Goal: Task Accomplishment & Management: Complete application form

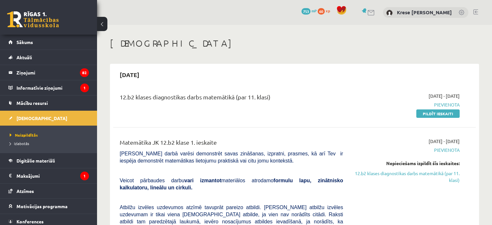
scroll to position [53, 0]
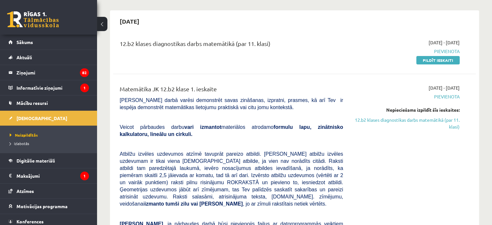
click at [280, 61] on div "12.b2 klases diagnostikas darbs matemātikā (par 11. klasi)" at bounding box center [231, 51] width 233 height 24
click at [457, 61] on link "Pildīt ieskaiti" at bounding box center [438, 60] width 43 height 8
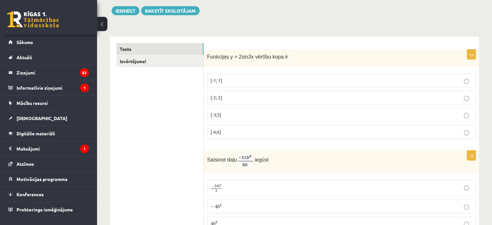
scroll to position [97, 0]
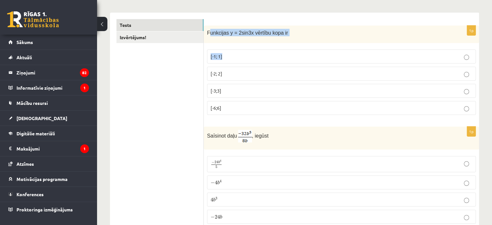
drag, startPoint x: 208, startPoint y: 33, endPoint x: 225, endPoint y: 38, distance: 17.7
click at [236, 46] on div "1p Funkcijas y = 2sin3x vērtību kopa ir [-1; 1] [-2; 2] [-3;3] [-6;6]" at bounding box center [341, 73] width 275 height 95
click at [208, 32] on span "Funkcijas y = 2sin3x vērtību kopa ir" at bounding box center [247, 33] width 81 height 6
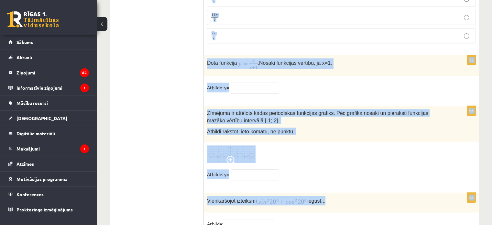
scroll to position [3180, 0]
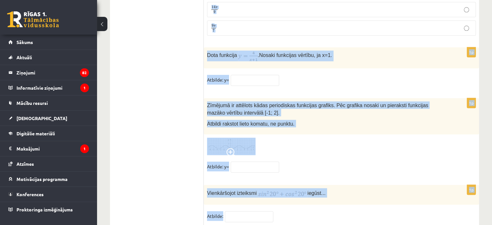
drag, startPoint x: 208, startPoint y: 32, endPoint x: 381, endPoint y: 184, distance: 231.0
copy form "Funkcijas y = 2sin3x vērtību kopa ir [-1; 1] [-2; 2] [-3;3] [-6;6] 1p Saīsinot …"
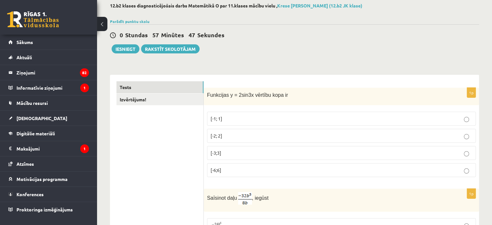
scroll to position [97, 0]
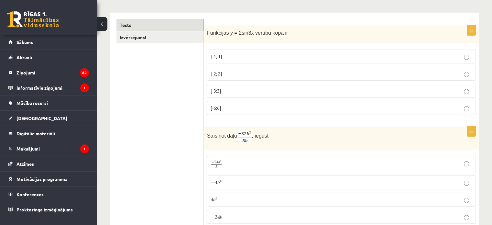
click at [229, 74] on p "[-2; 2]" at bounding box center [342, 73] width 262 height 7
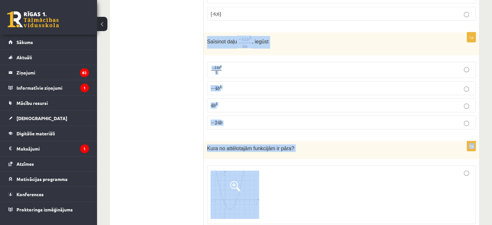
scroll to position [194, 0]
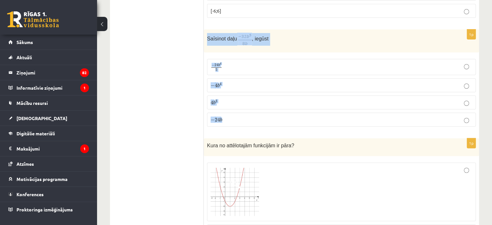
drag, startPoint x: 207, startPoint y: 133, endPoint x: 343, endPoint y: 130, distance: 136.3
click at [343, 130] on div "1p Saīsinot daļu , iegūst − 24 b 4 5 − 24 b 4 5 − 4 b 4 − 4 b 4 4 b 3 4 b 3 − 2…" at bounding box center [341, 80] width 275 height 102
copy div "Saīsinot daļu , iegūst − 24 b 4 5 − 24 b 4 5 − 4 b 4 − 4 b 4 4 b 3 4 b 3 − 24 b"
click at [244, 82] on p "− 4 b 4 − 4 b 4" at bounding box center [342, 85] width 262 height 7
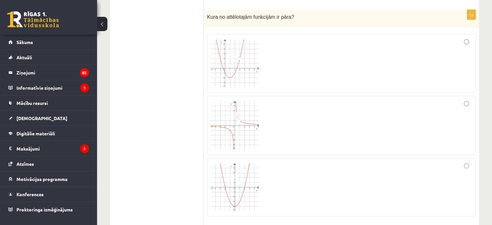
scroll to position [324, 0]
click at [294, 136] on div at bounding box center [342, 124] width 262 height 52
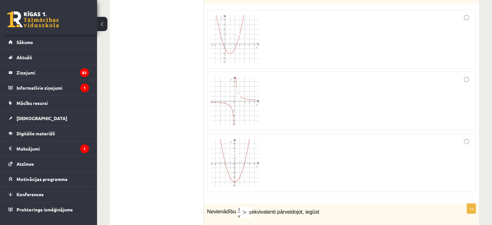
scroll to position [388, 0]
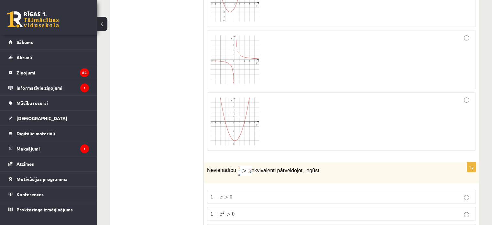
click at [294, 135] on div at bounding box center [342, 121] width 262 height 51
click at [353, 110] on div at bounding box center [342, 121] width 262 height 51
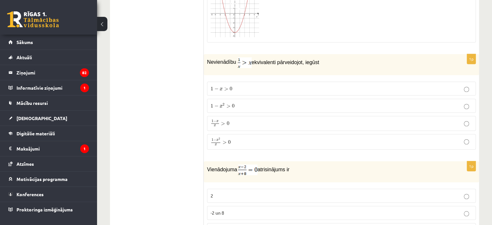
scroll to position [486, 0]
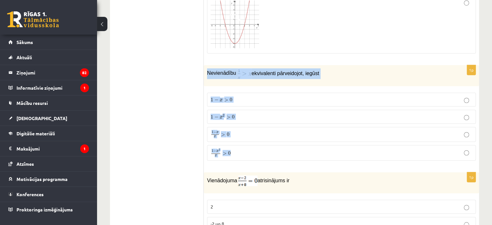
drag, startPoint x: 206, startPoint y: 71, endPoint x: 304, endPoint y: 160, distance: 132.7
click at [304, 160] on div "1p Nevienādību ekvivalenti pārveidojot, iegūst 1 − x > 0 1 − x > 0 1 − x 2 > 0 …" at bounding box center [341, 115] width 275 height 101
copy div "Nevienādību ekvivalenti pārveidojot, iegūst 1 − x > 0 1 − x > 0 1 − x 2 > 0 1 −…"
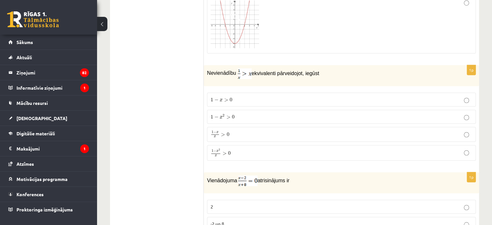
click at [220, 153] on span "1 − x 2 x" at bounding box center [216, 153] width 10 height 8
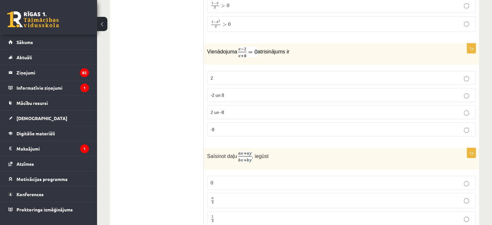
scroll to position [615, 0]
click at [238, 94] on p "-2 un 8" at bounding box center [342, 94] width 262 height 7
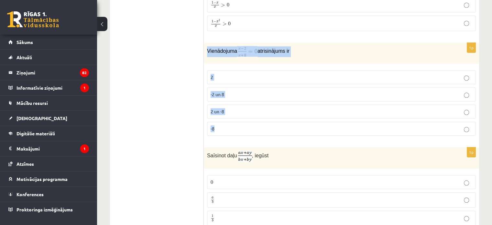
drag, startPoint x: 206, startPoint y: 49, endPoint x: 285, endPoint y: 125, distance: 110.1
click at [285, 125] on div "1p Vienādojuma atrisinājums ir 2 -2 un 8 2 un -8 -8" at bounding box center [341, 92] width 275 height 98
copy div "Vienādojuma atrisinājums ir 2 -2 un 8 2 un -8 -8"
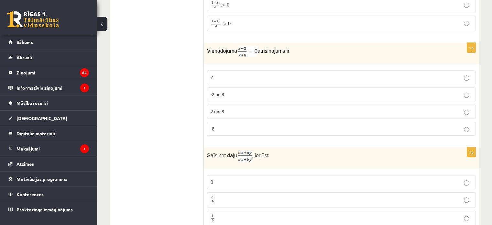
click at [230, 75] on p "2" at bounding box center [342, 77] width 262 height 7
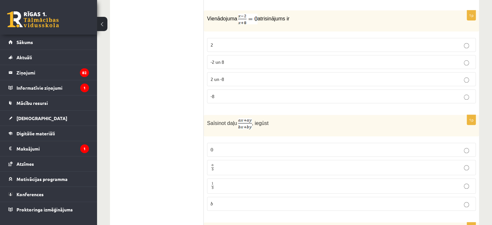
scroll to position [680, 0]
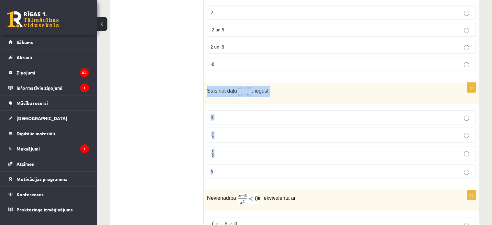
drag, startPoint x: 206, startPoint y: 87, endPoint x: 302, endPoint y: 172, distance: 128.4
click at [302, 172] on div "1p Saīsinot daļu , iegūst 0 0 a b a b 1 b 1 b b b" at bounding box center [341, 133] width 275 height 101
copy div "Saīsinot daļu , iegūst 0 0 a b a b 1 b 1 b b"
click at [240, 132] on p "a b a b" at bounding box center [342, 135] width 262 height 8
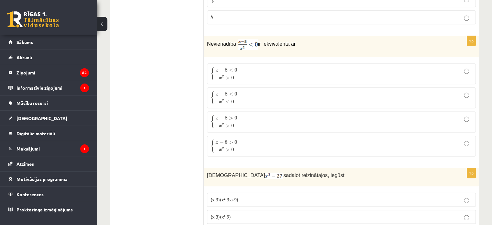
scroll to position [842, 0]
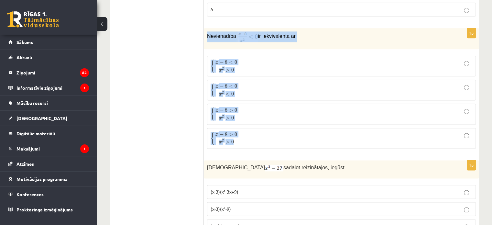
drag, startPoint x: 206, startPoint y: 32, endPoint x: 318, endPoint y: 134, distance: 152.2
click at [318, 134] on div "1p Nevienādība ir ekvivalenta ar { x − 8 < 0 x 2 > 0 { x − 8 < 0 x 2 > 0 { x − …" at bounding box center [341, 91] width 275 height 126
copy div "Nevienādība ir ekvivalenta ar { x − 8 < 0 x 2 > 0 { x − 8 < 0 x 2 > 0 { x − 8 <…"
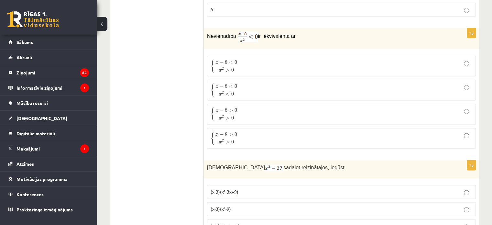
click at [242, 63] on p "{ x − 8 < 0 x 2 > 0 { x − 8 < 0 x 2 > 0" at bounding box center [342, 66] width 262 height 14
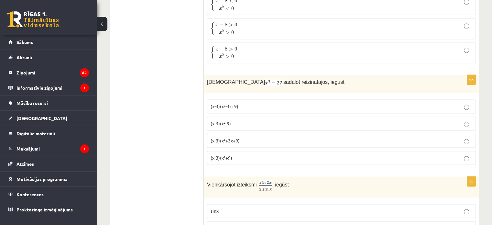
scroll to position [939, 0]
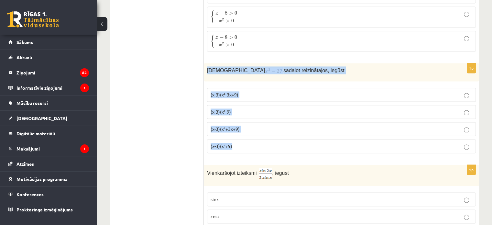
drag, startPoint x: 206, startPoint y: 66, endPoint x: 301, endPoint y: 144, distance: 122.4
click at [301, 144] on div "1p Izteiksmi sadalot reizinātajos, iegūst (x-3)(x²-3x+9) (x-3)(x²-9) (x-3)(x²+3…" at bounding box center [341, 110] width 275 height 95
copy div "Izteiksmi sadalot reizinātajos, iegūst (x-3)(x²-3x+9) (x-3)(x²-9) (x-3)(x²+3x+9…"
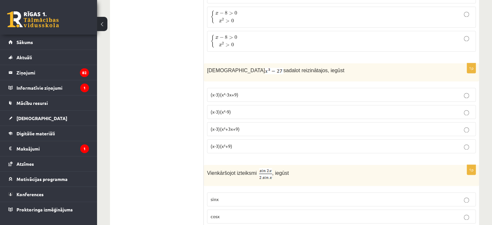
click at [244, 91] on p "(x-3)(x²-3x+9)" at bounding box center [342, 94] width 262 height 7
click at [233, 113] on label "(x-3)(x²-9)" at bounding box center [341, 112] width 269 height 14
click at [228, 126] on span "(x-3)(x²+3x+9)" at bounding box center [225, 129] width 29 height 6
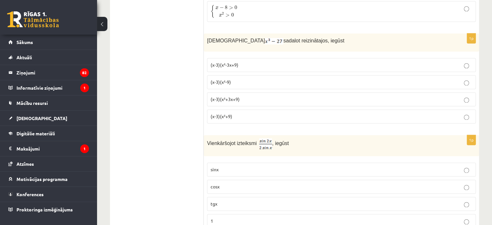
scroll to position [1004, 0]
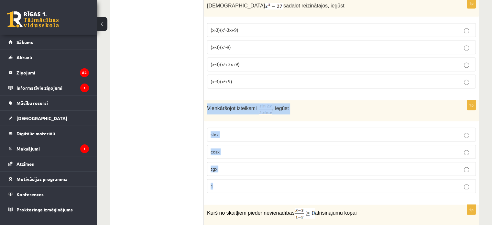
drag, startPoint x: 207, startPoint y: 105, endPoint x: 324, endPoint y: 187, distance: 143.3
click at [324, 187] on div "1p Vienkāršojot izteiksmi , iegūst sinx cosx tgx 1" at bounding box center [341, 149] width 275 height 98
copy div "Vienkāršojot izteiksmi , iegūst sinx cosx tgx 1"
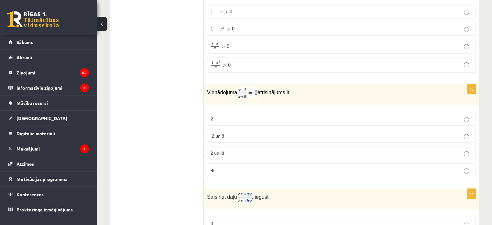
scroll to position [615, 0]
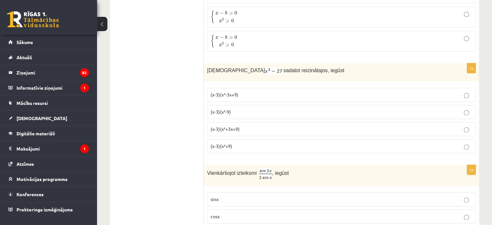
scroll to position [1068, 0]
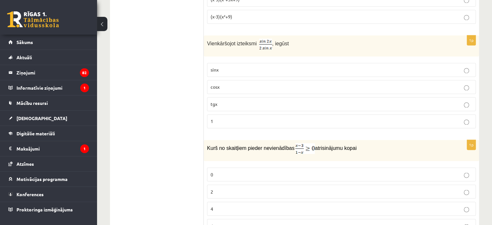
click at [228, 80] on label "cosx" at bounding box center [341, 87] width 269 height 14
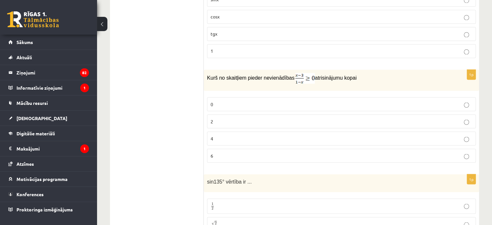
scroll to position [1165, 0]
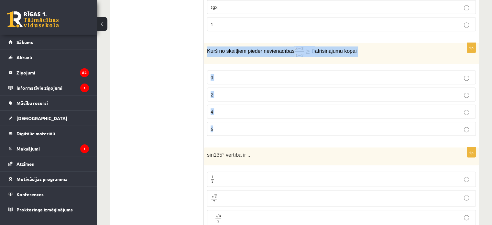
drag, startPoint x: 207, startPoint y: 45, endPoint x: 381, endPoint y: 129, distance: 193.6
click at [381, 129] on div "1p Kurš no skaitļiem pieder nevienādības atrisinājumu kopai 0 2 4 6" at bounding box center [341, 92] width 275 height 98
copy div "Kurš no skaitļiem pieder nevienādības atrisinājumu kopai 0 2 4 6"
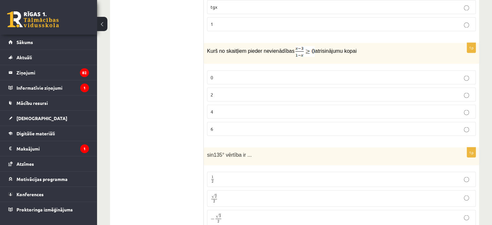
drag, startPoint x: 177, startPoint y: 66, endPoint x: 185, endPoint y: 69, distance: 8.1
click at [212, 91] on span "2" at bounding box center [212, 94] width 3 height 6
click at [254, 91] on p "2" at bounding box center [342, 94] width 262 height 7
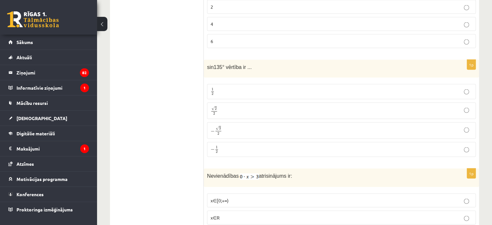
scroll to position [1262, 0]
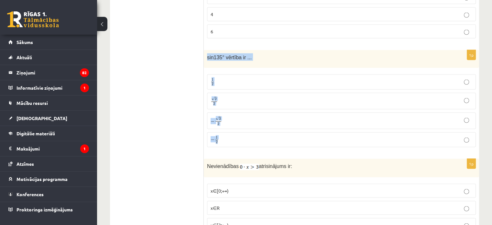
drag, startPoint x: 208, startPoint y: 50, endPoint x: 281, endPoint y: 134, distance: 111.0
click at [281, 134] on div "1p sin135° vērtība ir ... 1 2 1 2 √ 2 2 2 2 − √ 3 2 − 3 2 − 1 2 − 1 2" at bounding box center [341, 101] width 275 height 102
copy div "sin135° vērtība ir ... 1 2 1 2 √ 2 2 2 2 − √ 3 2 − 3 2 − 1 2"
click at [218, 96] on p "√ 2 2 2 2" at bounding box center [342, 100] width 262 height 9
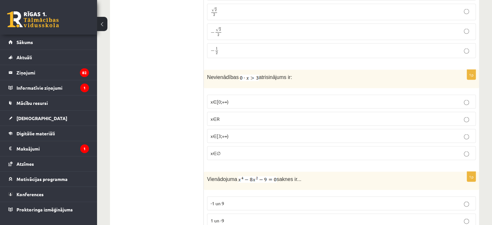
scroll to position [1360, 0]
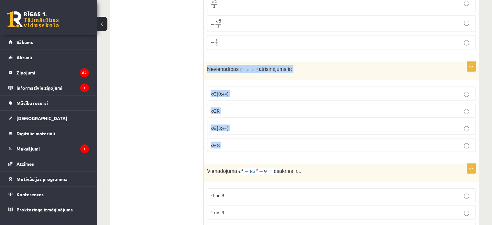
drag, startPoint x: 205, startPoint y: 62, endPoint x: 293, endPoint y: 136, distance: 114.9
click at [293, 136] on div "1p Nevienādības atrisinājums ir: x∈[0;+∞) x∈R x∈[3;+∞) x∈∅" at bounding box center [341, 109] width 275 height 95
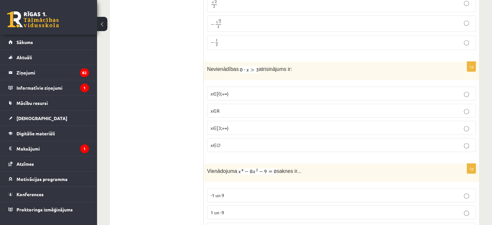
click at [232, 142] on p "x∈∅" at bounding box center [342, 145] width 262 height 7
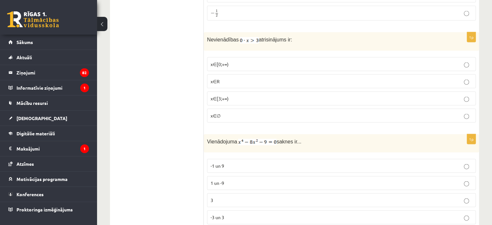
scroll to position [1424, 0]
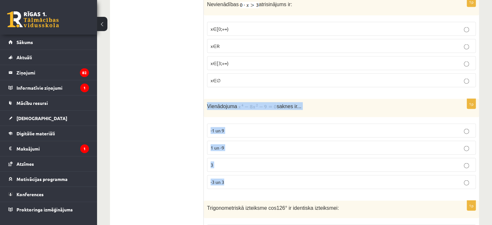
drag, startPoint x: 205, startPoint y: 100, endPoint x: 292, endPoint y: 183, distance: 120.7
click at [292, 183] on div "1p Vienādojuma saknes ir... -1 un 9 1 un -9 3 -3 un 3" at bounding box center [341, 146] width 275 height 95
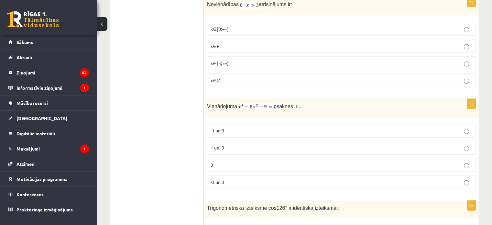
drag, startPoint x: 139, startPoint y: 138, endPoint x: 176, endPoint y: 159, distance: 42.4
click at [225, 179] on p "-3 un 3" at bounding box center [342, 182] width 262 height 7
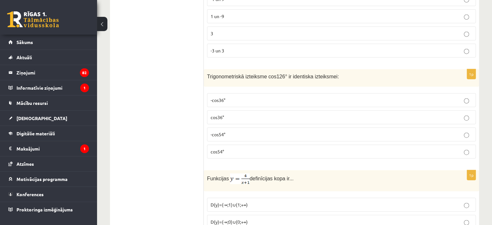
scroll to position [1586, 0]
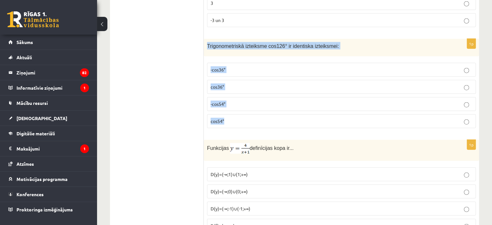
drag, startPoint x: 206, startPoint y: 68, endPoint x: 303, endPoint y: 116, distance: 108.1
click at [303, 116] on div "1p Trigonometriskā izteiksme cos126° ir identiska izteiksmei: -cos36° cos36° -c…" at bounding box center [341, 86] width 275 height 95
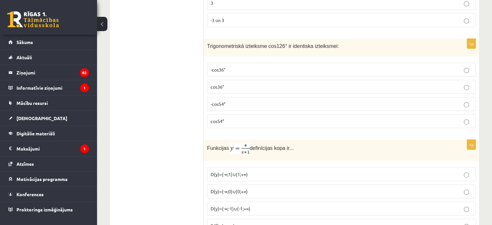
click at [152, 91] on ul "Tests Izvērtējums!" at bounding box center [160, 176] width 87 height 3292
click at [232, 101] on p "-cos54°" at bounding box center [342, 104] width 262 height 7
click at [164, 86] on ul "Tests Izvērtējums!" at bounding box center [160, 176] width 87 height 3292
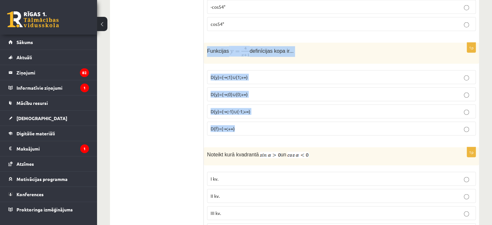
drag, startPoint x: 207, startPoint y: 42, endPoint x: 283, endPoint y: 127, distance: 113.7
click at [283, 127] on div "1p Funkcijas definīcijas kopa ir... D(y)=(-∞;1)∪(1;+∞) D(y)=(-∞;0)∪(0;+∞) D(y)=…" at bounding box center [341, 92] width 275 height 98
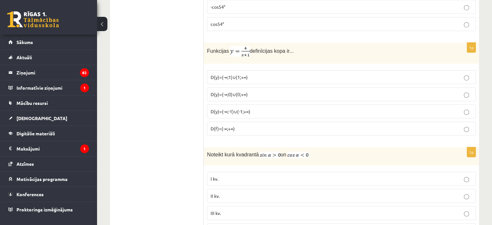
click at [176, 91] on ul "Tests Izvērtējums!" at bounding box center [160, 79] width 87 height 3292
click at [159, 140] on ul "Tests Izvērtējums!" at bounding box center [160, 79] width 87 height 3292
click at [241, 108] on span "D(y)=(-∞;-1)∪(-1;+∞)" at bounding box center [231, 111] width 40 height 6
click at [159, 121] on ul "Tests Izvērtējums!" at bounding box center [160, 79] width 87 height 3292
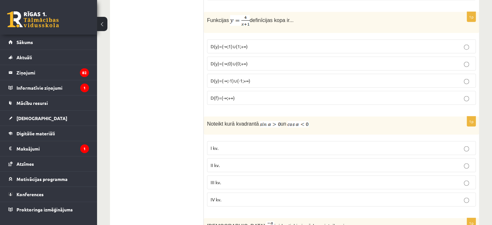
scroll to position [1748, 0]
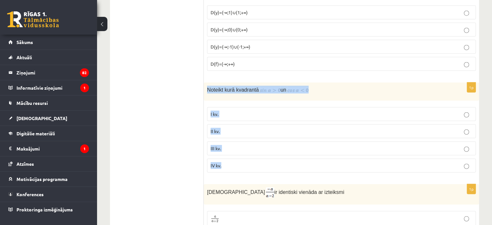
drag, startPoint x: 208, startPoint y: 79, endPoint x: 275, endPoint y: 156, distance: 103.0
click at [275, 156] on div "1p Noteikt kurā kvadrantā un I kv. II kv. III kv. IV kv." at bounding box center [341, 130] width 275 height 95
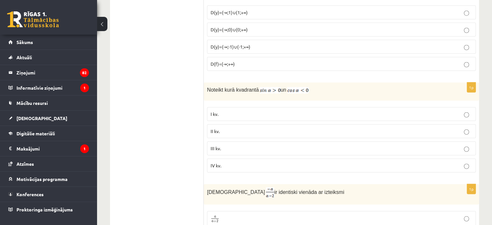
click at [154, 100] on ul "Tests Izvērtējums!" at bounding box center [160, 14] width 87 height 3292
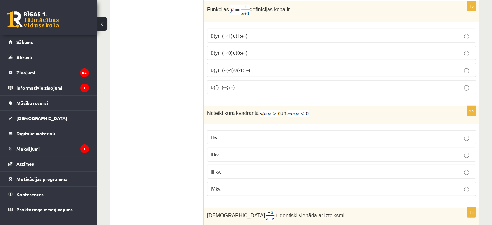
scroll to position [1716, 0]
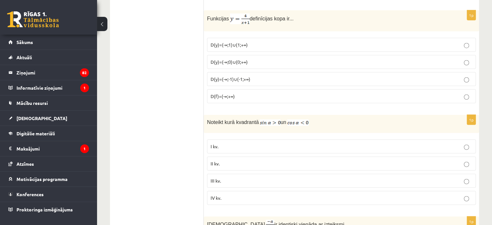
click at [174, 110] on ul "Tests Izvērtējums!" at bounding box center [160, 47] width 87 height 3292
click at [240, 158] on label "II kv." at bounding box center [341, 164] width 269 height 14
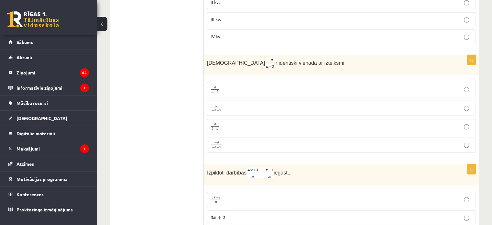
scroll to position [1878, 0]
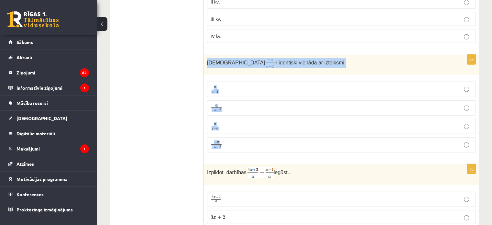
drag, startPoint x: 205, startPoint y: 53, endPoint x: 308, endPoint y: 135, distance: 132.1
click at [308, 135] on div "1p Izteiksme ir identiski vienāda ar izteiksmi a a + 2 a a + 2 a − a − 2 a − a …" at bounding box center [341, 106] width 275 height 103
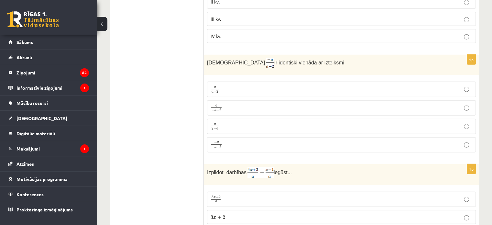
click at [233, 104] on p "a − a − 2 a − a − 2" at bounding box center [342, 108] width 262 height 8
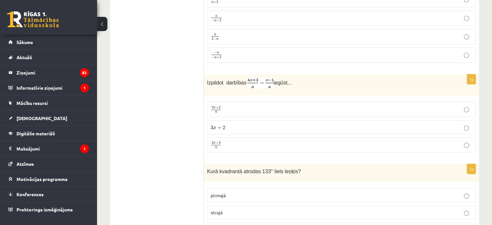
scroll to position [2007, 0]
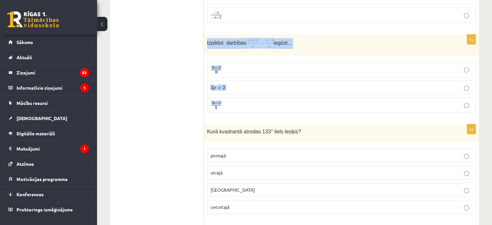
drag, startPoint x: 205, startPoint y: 33, endPoint x: 295, endPoint y: 103, distance: 114.0
click at [295, 103] on div "1p Izpildot darbības iegūst... 3 x + 2 a 3 x + 2 a 3 x + 2 3 x + 2 3 x + 4 a 3 …" at bounding box center [341, 76] width 275 height 83
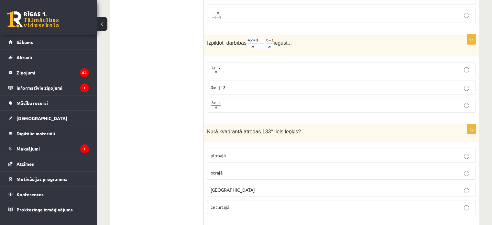
click at [251, 101] on p "3 x + 4 a 3 x + 4 a" at bounding box center [342, 105] width 262 height 8
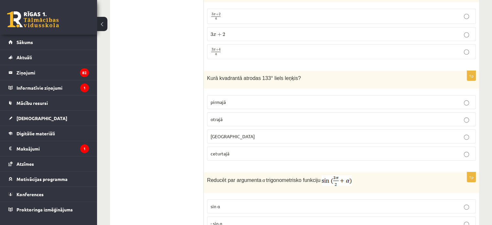
scroll to position [2072, 0]
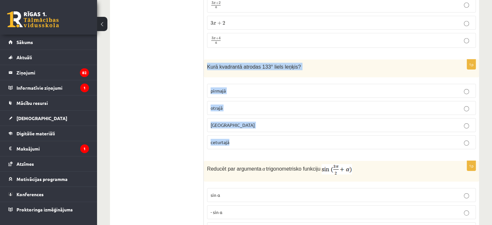
drag, startPoint x: 205, startPoint y: 55, endPoint x: 261, endPoint y: 132, distance: 95.1
click at [261, 132] on div "1p Kurā kvadrantā atrodas 133° liels leņķis? pirmajā otrajā trešajā ceturtajā" at bounding box center [341, 107] width 275 height 95
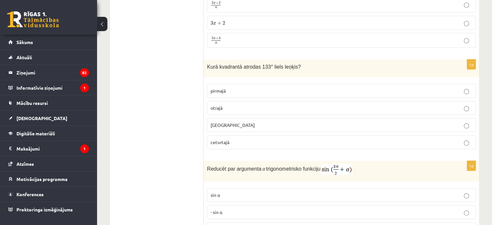
click at [237, 105] on p "otrajā" at bounding box center [342, 108] width 262 height 7
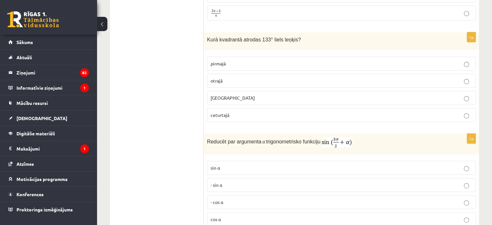
scroll to position [2137, 0]
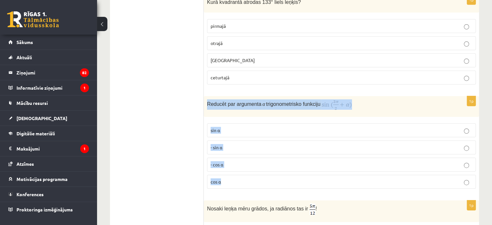
drag, startPoint x: 207, startPoint y: 94, endPoint x: 368, endPoint y: 166, distance: 176.3
click at [368, 166] on div "1p Reducēt par argumenta α trigonometrisko funkciju sin⁡ α - sin ⁡α - cos ⁡α co…" at bounding box center [341, 145] width 275 height 98
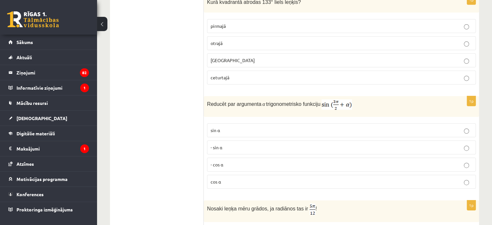
click at [225, 161] on p "- cos ⁡α" at bounding box center [342, 164] width 262 height 7
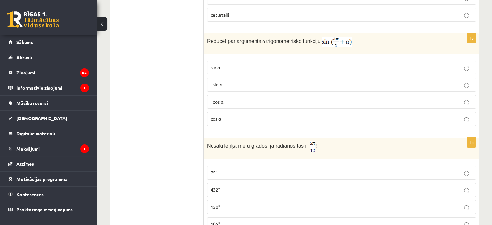
scroll to position [2266, 0]
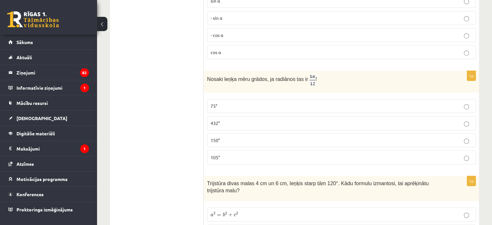
drag, startPoint x: 202, startPoint y: 67, endPoint x: 224, endPoint y: 64, distance: 22.5
drag, startPoint x: 167, startPoint y: 68, endPoint x: 214, endPoint y: 65, distance: 47.7
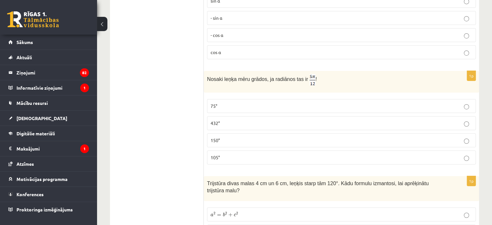
click at [208, 80] on div "Nosaki leņķa mēru grādos, ja radiānos tas ir !" at bounding box center [341, 82] width 275 height 22
click at [213, 79] on div "Nosaki leņķa mēru grādos, ja radiānos tas ir !" at bounding box center [341, 82] width 275 height 22
click at [205, 71] on div "Nosaki leņķa mēru grādos, ja radiānos tas ir !" at bounding box center [341, 82] width 275 height 22
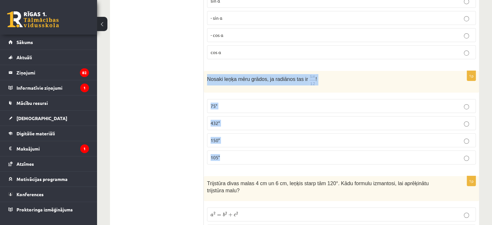
drag, startPoint x: 208, startPoint y: 66, endPoint x: 284, endPoint y: 142, distance: 107.1
click at [284, 142] on div "1p Nosaki leņķa mēru grādos, ja radiānos tas ir ! 75° 432° 150° 105°" at bounding box center [341, 120] width 275 height 99
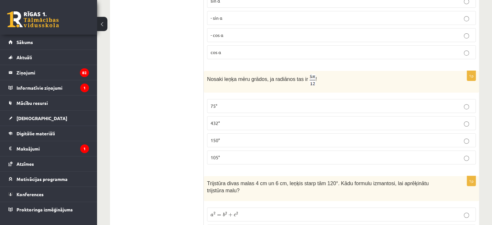
click at [222, 103] on p "75°" at bounding box center [342, 106] width 262 height 7
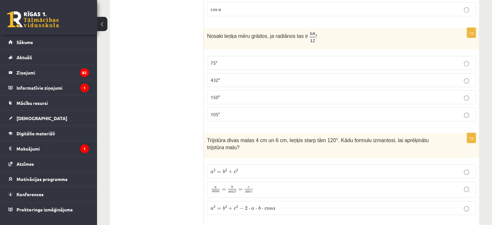
scroll to position [2363, 0]
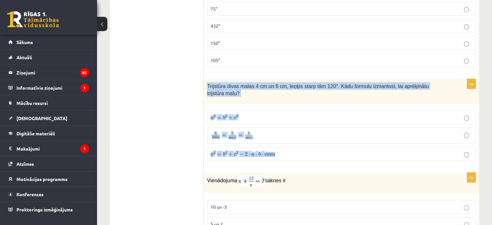
drag, startPoint x: 210, startPoint y: 73, endPoint x: 325, endPoint y: 131, distance: 129.0
click at [325, 131] on div "1p Trijstūra divas malas 4 cm un 6 cm, leņķis starp tām 120°. Kādu formulu izma…" at bounding box center [341, 122] width 275 height 87
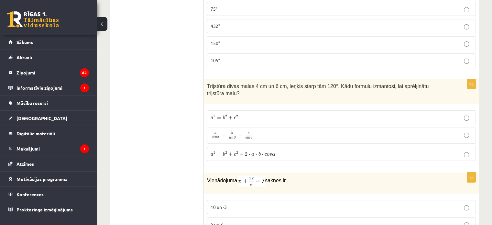
click at [262, 147] on label "a 2 = b 2 + c 2 − 2 ⋅ a ⋅ b ⋅ c o s α a 2 = b 2 + c 2 − 2 ⋅ a ⋅ b ⋅ c o s α" at bounding box center [341, 154] width 269 height 14
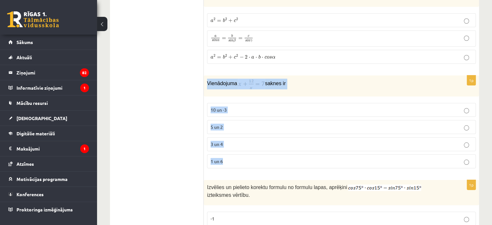
drag, startPoint x: 206, startPoint y: 62, endPoint x: 279, endPoint y: 143, distance: 109.1
click at [279, 143] on div "1p Vienādojuma saknes ir 10 un -3 5 un 2 3 un 4 1 un 6" at bounding box center [341, 124] width 275 height 98
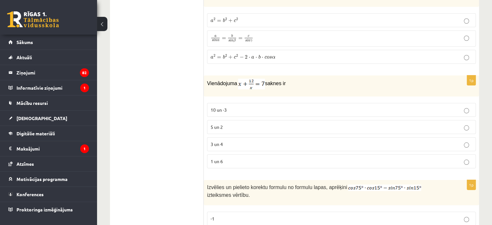
drag, startPoint x: 168, startPoint y: 140, endPoint x: 185, endPoint y: 132, distance: 18.7
click at [211, 141] on span "3 un 4" at bounding box center [217, 144] width 12 height 6
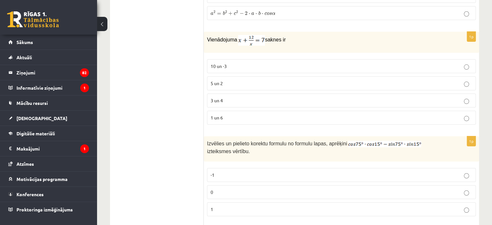
scroll to position [2590, 0]
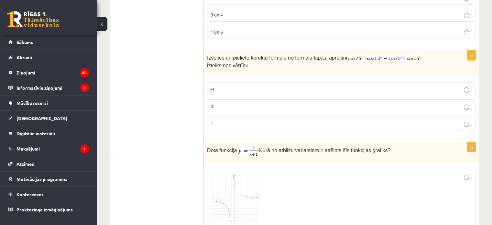
drag, startPoint x: 203, startPoint y: 32, endPoint x: 250, endPoint y: 63, distance: 55.9
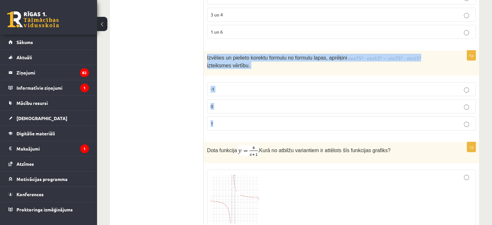
drag, startPoint x: 205, startPoint y: 34, endPoint x: 257, endPoint y: 112, distance: 93.7
click at [257, 112] on div "1p Izvēlies un pielieto korektu formulu no formulu lapas, aprēķini izteiksmes v…" at bounding box center [341, 92] width 275 height 85
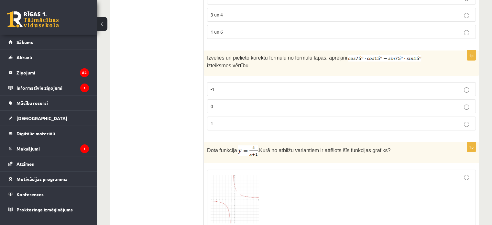
click at [241, 103] on p "0" at bounding box center [342, 106] width 262 height 7
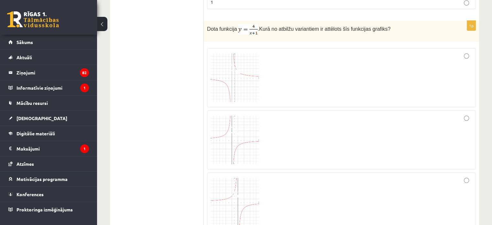
scroll to position [2695, 0]
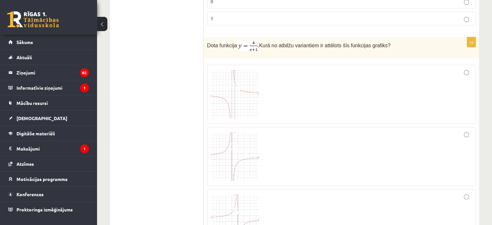
click at [230, 70] on img at bounding box center [235, 94] width 49 height 49
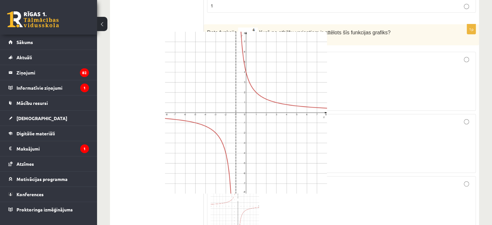
scroll to position [2727, 0]
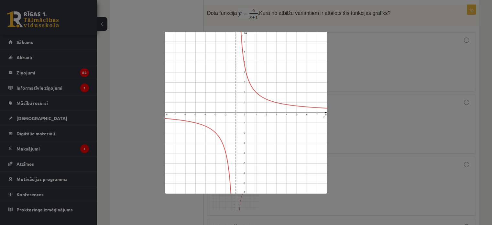
click at [395, 63] on div at bounding box center [246, 112] width 492 height 225
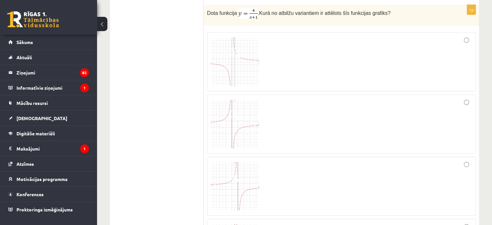
click at [449, 36] on div at bounding box center [342, 62] width 262 height 52
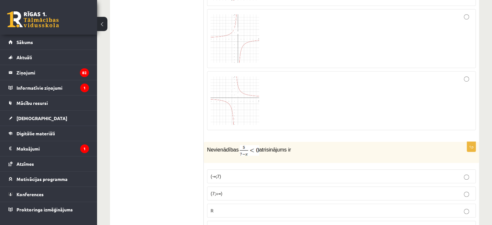
scroll to position [2986, 0]
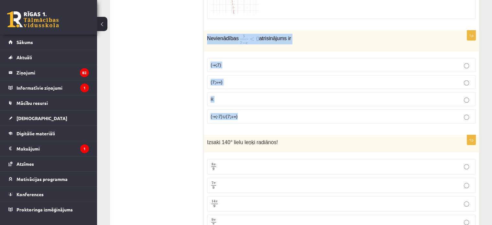
drag, startPoint x: 206, startPoint y: 18, endPoint x: 282, endPoint y: 88, distance: 102.9
click at [282, 88] on div "1p Nevienādības atrisinājums ir (-∞;7) (7;+∞) R (-∞;-7)∪(7;+∞)" at bounding box center [341, 79] width 275 height 98
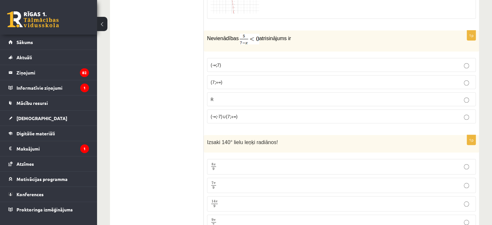
click at [228, 113] on span "(-∞;-7)∪(7;+∞)" at bounding box center [224, 116] width 27 height 6
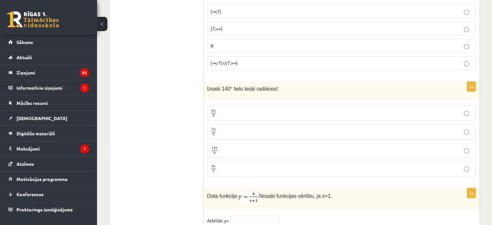
scroll to position [3051, 0]
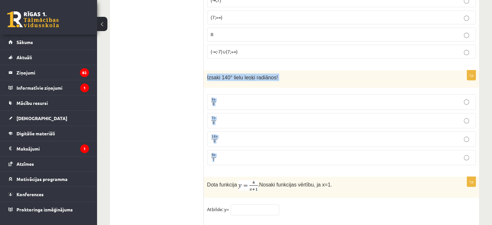
drag, startPoint x: 205, startPoint y: 52, endPoint x: 286, endPoint y: 141, distance: 119.8
click at [286, 141] on div "1p Izsaki 140° lielu leņķi radiānos! 8 π 9 8 π 9 7 π 9 7 π 9 14 π 9 14 π 9 9 π …" at bounding box center [341, 120] width 275 height 100
click at [223, 117] on p "7 π 9 7 π 9" at bounding box center [342, 121] width 262 height 8
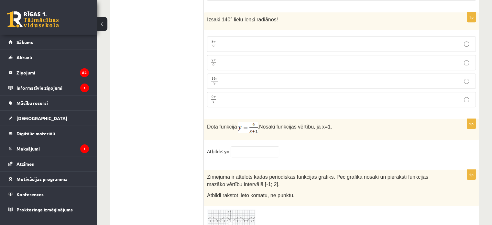
scroll to position [3180, 0]
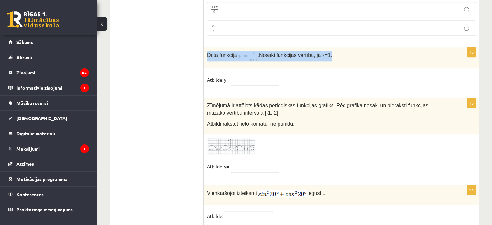
drag, startPoint x: 208, startPoint y: 31, endPoint x: 336, endPoint y: 34, distance: 128.9
click at [336, 50] on p "Dota funkcija . Nosaki funkcijas vērtību, ja x=1." at bounding box center [325, 55] width 237 height 11
click at [223, 52] on span "Dota funkcija" at bounding box center [222, 55] width 30 height 6
click at [208, 52] on span "Dota funkcija" at bounding box center [222, 55] width 30 height 6
click at [207, 47] on div "Dota funkcija . Nosaki funkcijas vērtību, ja x=1." at bounding box center [341, 57] width 275 height 21
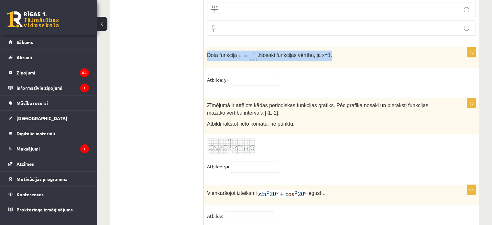
drag, startPoint x: 207, startPoint y: 32, endPoint x: 352, endPoint y: 28, distance: 144.8
click at [352, 50] on p "Dota funkcija . Nosaki funkcijas vērtību, ja x=1." at bounding box center [325, 55] width 237 height 11
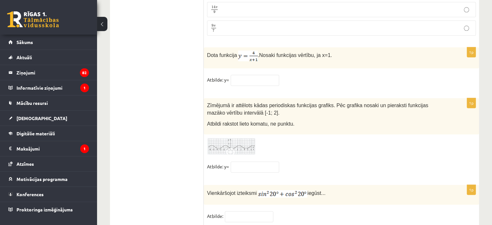
click at [243, 75] on input "text" at bounding box center [255, 80] width 49 height 11
click at [241, 75] on input "text" at bounding box center [255, 80] width 49 height 11
type input "*"
click at [287, 138] on div at bounding box center [341, 147] width 269 height 18
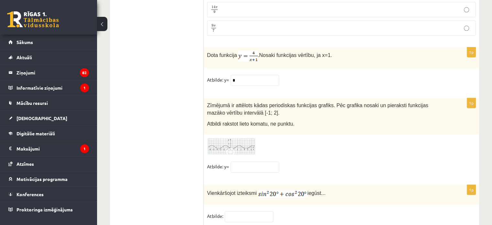
click at [221, 138] on img at bounding box center [231, 147] width 49 height 18
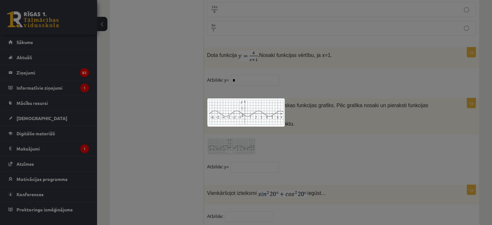
click at [309, 68] on div at bounding box center [246, 112] width 492 height 225
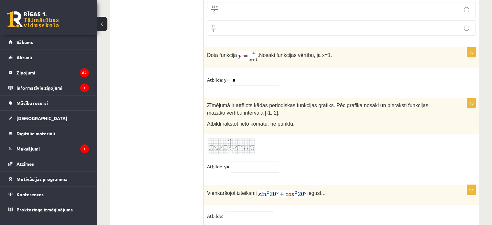
drag, startPoint x: 255, startPoint y: 105, endPoint x: 242, endPoint y: 119, distance: 19.2
click at [255, 105] on div "Zīmējumā ir attēlots kādas periodiskas funkcijas grafiks. Pēc grafika nosaki un…" at bounding box center [341, 116] width 275 height 36
click at [234, 148] on span at bounding box center [232, 153] width 10 height 10
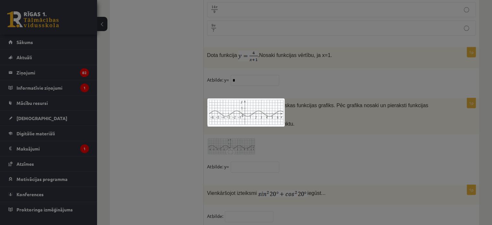
click at [306, 105] on div at bounding box center [246, 112] width 492 height 225
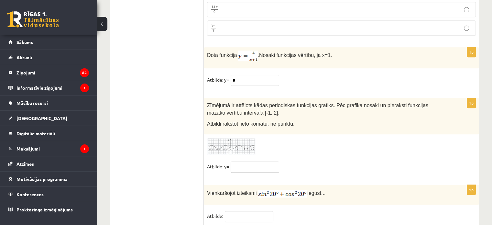
click at [235, 162] on input "text" at bounding box center [255, 167] width 49 height 11
click at [258, 162] on input "text" at bounding box center [255, 167] width 49 height 11
type input "*********"
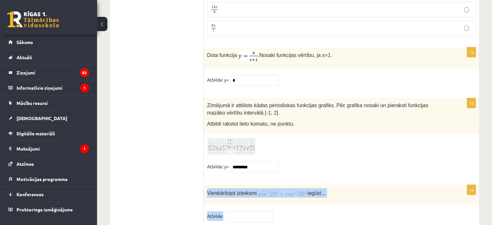
drag, startPoint x: 205, startPoint y: 169, endPoint x: 338, endPoint y: 197, distance: 136.4
click at [338, 197] on div "1p Vienkāršojot izteiksmi iegūst... Atbilde:" at bounding box center [341, 206] width 275 height 43
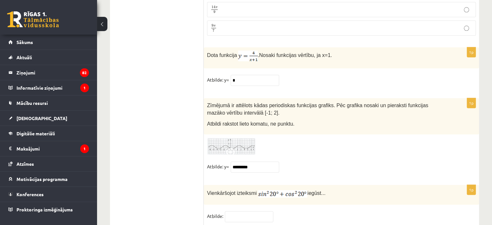
click at [251, 211] on input "text" at bounding box center [249, 216] width 49 height 11
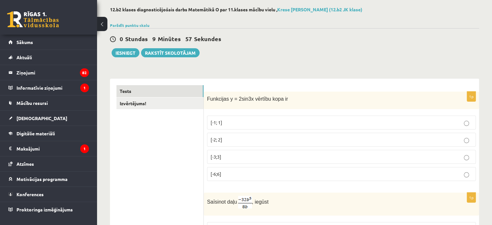
scroll to position [0, 0]
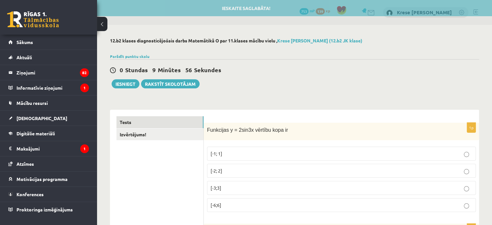
type input "*"
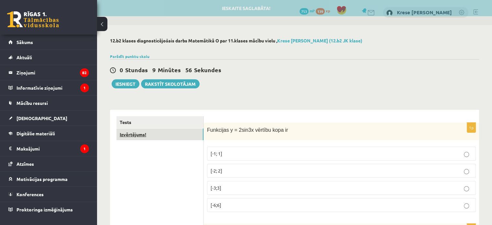
click at [183, 132] on link "Izvērtējums!" at bounding box center [160, 135] width 87 height 12
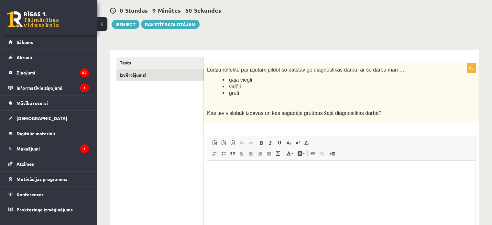
scroll to position [92, 0]
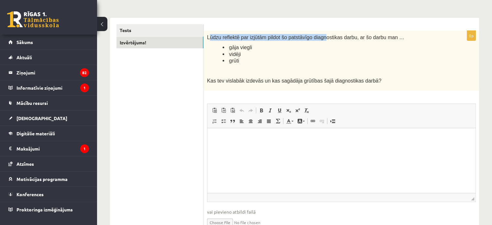
drag, startPoint x: 208, startPoint y: 36, endPoint x: 304, endPoint y: 39, distance: 95.2
click at [312, 39] on span "Lūdzu reflektē par izjūtām pildot šo patstāvīgo diagnostikas darbu, ar šo darbu…" at bounding box center [305, 38] width 197 height 6
click at [209, 38] on span "Lūdzu reflektē par izjūtām pildot šo patstāvīgo diagnostikas darbu, ar šo darbu…" at bounding box center [305, 38] width 197 height 6
click at [208, 38] on span "Lūdzu reflektē par izjūtām pildot šo patstāvīgo diagnostikas darbu, ar šo darbu…" at bounding box center [305, 38] width 197 height 6
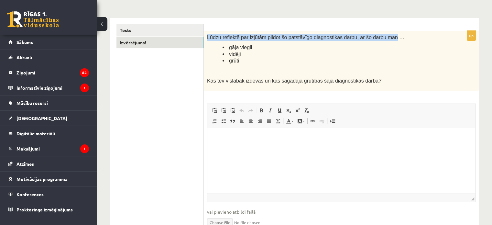
drag, startPoint x: 208, startPoint y: 38, endPoint x: 380, endPoint y: 39, distance: 172.2
click at [380, 39] on span "Lūdzu reflektē par izjūtām pildot šo patstāvīgo diagnostikas darbu, ar šo darbu…" at bounding box center [305, 38] width 197 height 6
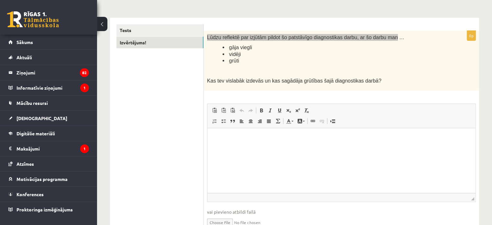
click at [324, 129] on html at bounding box center [342, 138] width 268 height 20
paste body "Bagātinātā teksta redaktors, wiswyg-editor-user-answer-47024886050160"
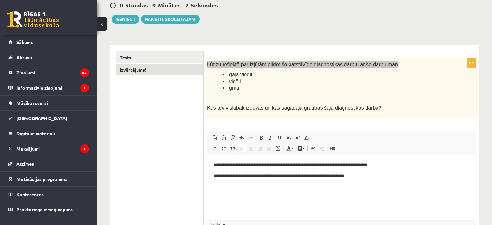
scroll to position [0, 0]
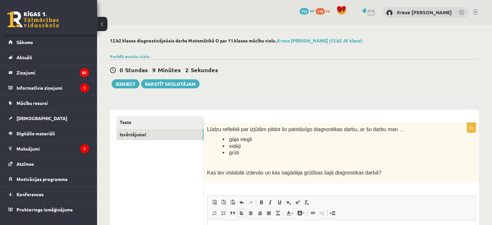
click at [185, 169] on ul "Tests Izvērtējums!" at bounding box center [160, 223] width 87 height 214
click at [130, 83] on button "Iesniegt" at bounding box center [126, 83] width 28 height 9
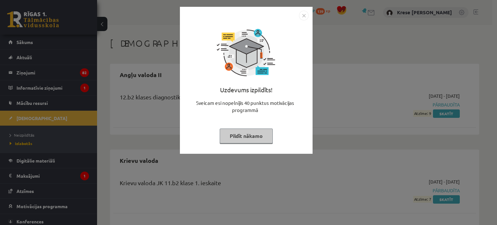
click at [264, 135] on button "Pildīt nākamo" at bounding box center [246, 136] width 53 height 15
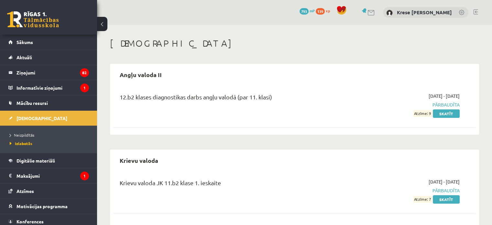
click at [301, 106] on div "12.b2 klases diagnostikas darbs angļu valodā (par 11. klasi)" at bounding box center [231, 105] width 233 height 24
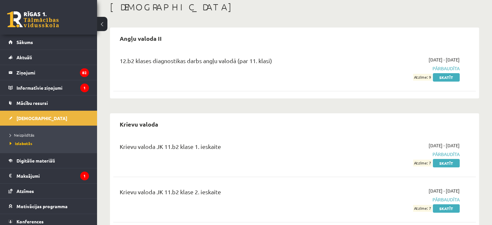
scroll to position [32, 0]
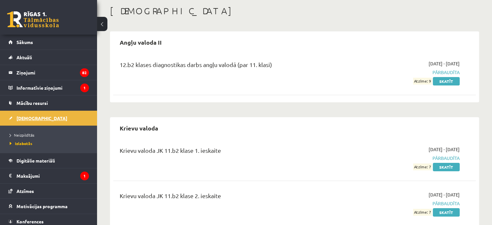
click at [82, 117] on link "[DEMOGRAPHIC_DATA]" at bounding box center [48, 118] width 81 height 15
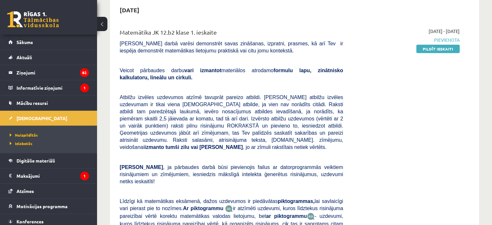
scroll to position [65, 0]
click at [81, 178] on icon "1" at bounding box center [84, 176] width 9 height 9
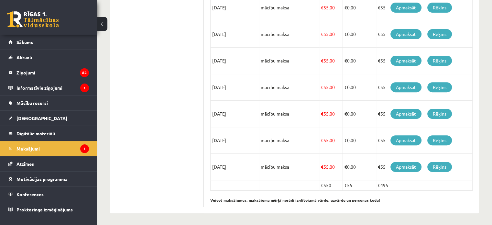
scroll to position [39, 0]
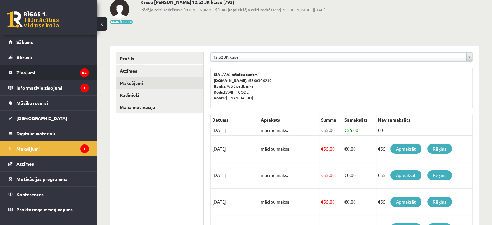
click at [78, 76] on legend "Ziņojumi 82" at bounding box center [53, 72] width 73 height 15
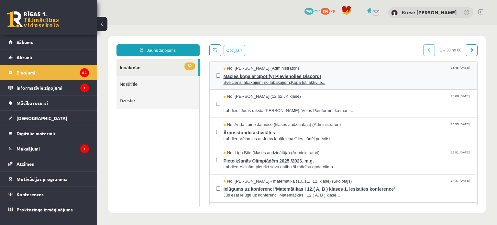
click at [344, 80] on span "Sveiciens labākajiem no labākajiem,Kopā ļoti aktīvi e..." at bounding box center [348, 83] width 248 height 6
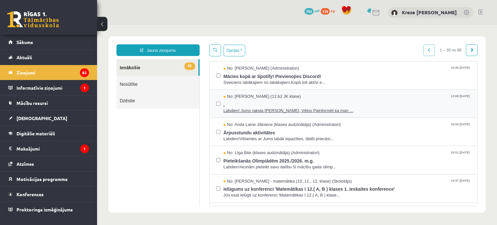
click at [356, 108] on span "Labdien! Jums raksta Leons Laikovskis, Vēlos Painformēt ka man ..." at bounding box center [348, 111] width 248 height 6
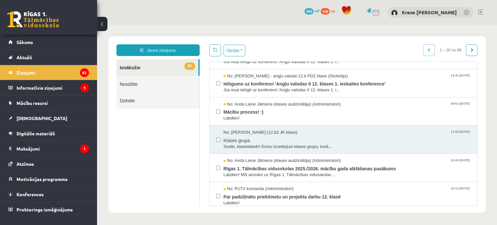
scroll to position [162, 0]
click at [333, 115] on span "Labdien!" at bounding box center [348, 118] width 248 height 6
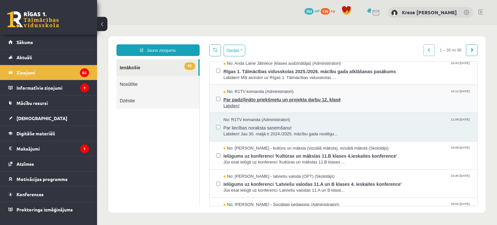
scroll to position [259, 0]
click at [364, 95] on span "Par padziļināto priekšmetu un projekta darbu 12. klasē" at bounding box center [348, 99] width 248 height 8
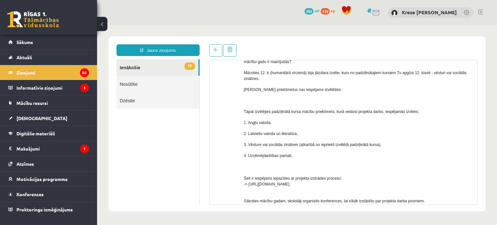
scroll to position [0, 0]
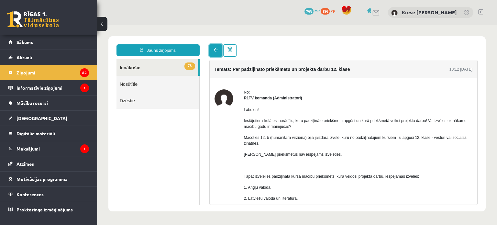
click at [218, 56] on link at bounding box center [215, 50] width 13 height 12
click at [215, 54] on link at bounding box center [215, 50] width 13 height 12
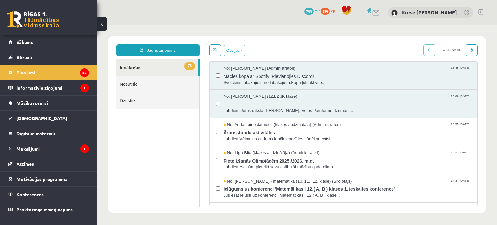
click at [151, 132] on ul "78 Ienākošie Nosūtītie Dzēstie" at bounding box center [158, 132] width 83 height 147
click at [270, 98] on span "No: Leons Laikovskis (12.b2 JK klase)" at bounding box center [261, 97] width 74 height 6
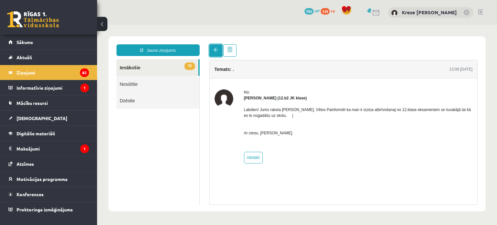
click at [213, 52] on link at bounding box center [215, 50] width 13 height 12
click at [182, 68] on link "78 Ienākošie" at bounding box center [158, 67] width 82 height 17
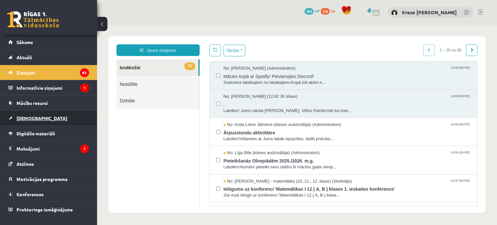
click at [31, 118] on span "[DEMOGRAPHIC_DATA]" at bounding box center [42, 118] width 51 height 6
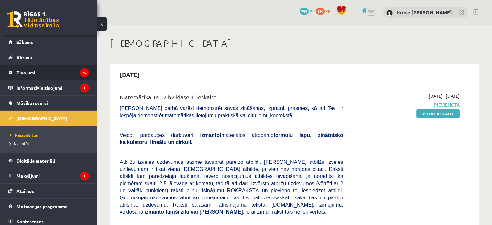
click at [68, 78] on legend "Ziņojumi 78" at bounding box center [53, 72] width 73 height 15
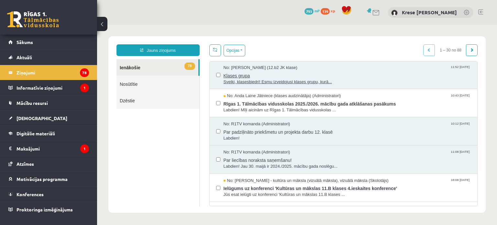
scroll to position [227, 0]
click at [328, 124] on div "No: R1TV komanda (Administratori) 10:12 30/05/2025" at bounding box center [348, 124] width 248 height 6
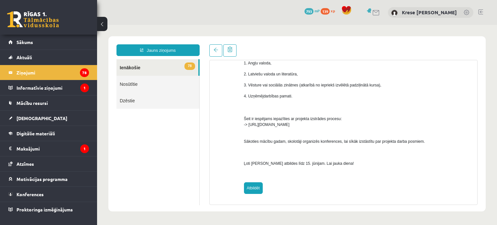
scroll to position [0, 0]
click at [257, 187] on link "Atbildēt" at bounding box center [253, 188] width 19 height 12
type input "**********"
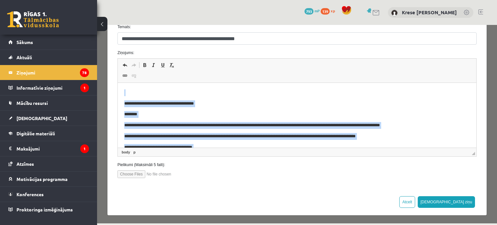
drag, startPoint x: 247, startPoint y: 135, endPoint x: 137, endPoint y: 73, distance: 126.4
click at [137, 83] on html "**********" at bounding box center [297, 188] width 359 height 211
click at [208, 103] on p "**********" at bounding box center [292, 103] width 336 height 7
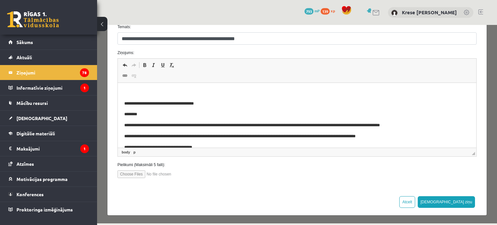
click at [132, 94] on p "Bagātinātā teksta redaktors, wiswyg-editor-47025033025400-1757955853-803" at bounding box center [297, 92] width 346 height 7
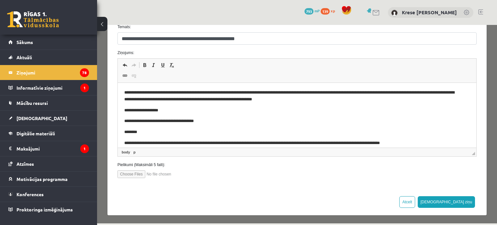
click at [173, 90] on p "**********" at bounding box center [292, 96] width 336 height 14
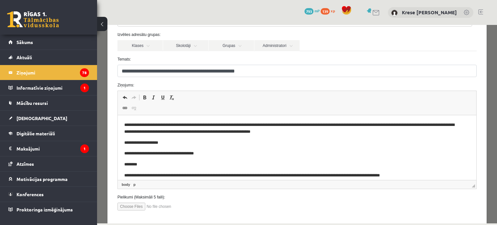
click at [329, 134] on p "**********" at bounding box center [292, 129] width 336 height 14
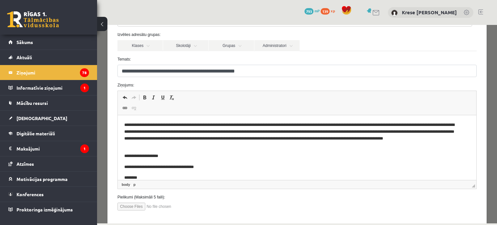
scroll to position [87, 0]
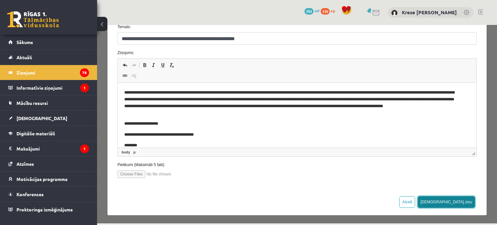
click at [458, 203] on button "Sūtīt ziņu" at bounding box center [447, 202] width 58 height 12
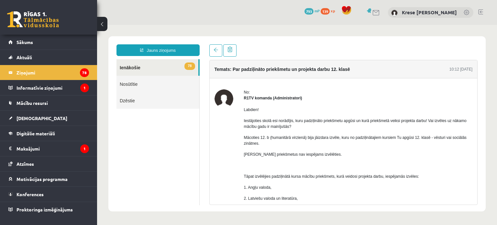
scroll to position [0, 0]
click at [62, 116] on link "[DEMOGRAPHIC_DATA]" at bounding box center [48, 118] width 81 height 15
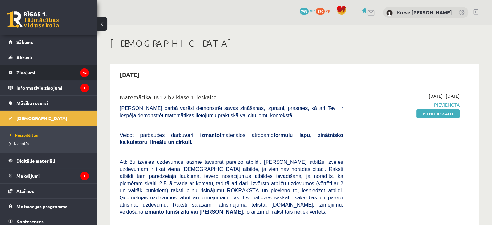
click at [64, 77] on legend "Ziņojumi 78" at bounding box center [53, 72] width 73 height 15
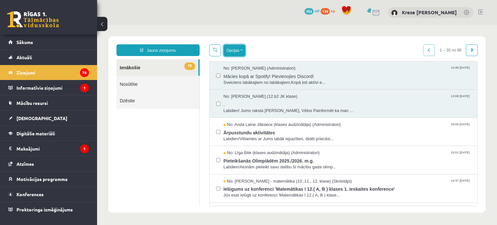
click at [239, 54] on button "Opcijas" at bounding box center [235, 51] width 22 height 12
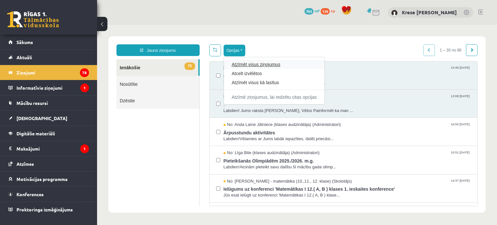
click at [279, 67] on link "Atzīmēt visus ziņojumus" at bounding box center [274, 64] width 85 height 6
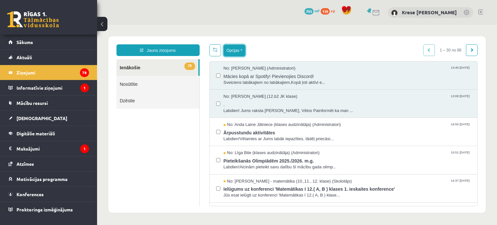
click at [237, 50] on button "Opcijas" at bounding box center [235, 51] width 22 height 12
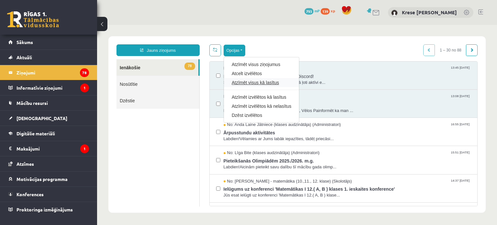
click at [251, 83] on link "Atzīmēt visus kā lasītus" at bounding box center [262, 82] width 60 height 6
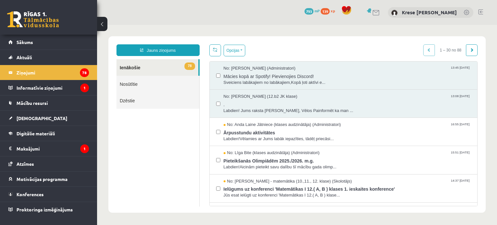
click at [188, 122] on ul "78 Ienākošie Nosūtītie Dzēstie" at bounding box center [158, 132] width 83 height 147
click at [244, 42] on div "Jauns ziņojums 78 Ienākošie Nosūtītie Dzēstie ** ********* ********* ******* Op…" at bounding box center [296, 124] width 377 height 176
click at [240, 52] on button "Opcijas" at bounding box center [235, 51] width 22 height 12
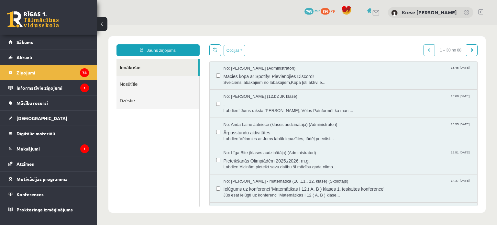
click at [272, 45] on div "Opcijas Atzīmēt visus ziņojumus Atcelt izvēlētos Atzīmēt visus kā lasītus Atzīm…" at bounding box center [343, 50] width 269 height 12
click at [63, 89] on legend "Informatīvie ziņojumi 1" at bounding box center [53, 87] width 73 height 15
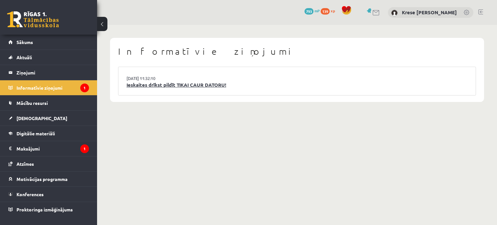
click at [168, 84] on link "Ieskaites drīkst pildīt TIKAI CAUR DATORU!" at bounding box center [297, 84] width 341 height 7
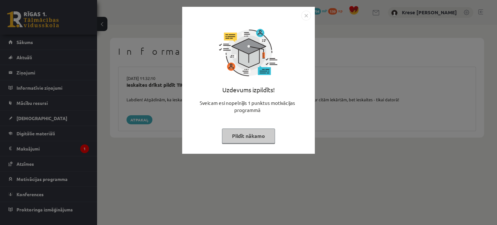
click at [250, 138] on button "Pildīt nākamo" at bounding box center [248, 136] width 53 height 15
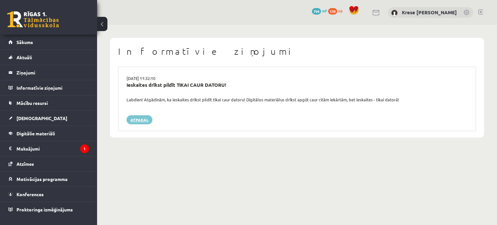
click at [140, 122] on link "Atpakaļ" at bounding box center [140, 119] width 26 height 9
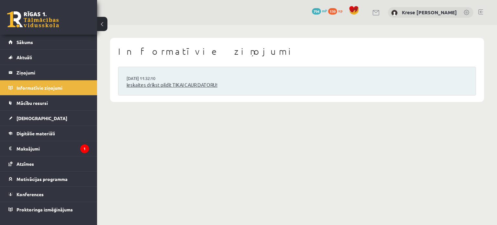
click at [159, 82] on link "Ieskaites drīkst pildīt TIKAI CAUR DATORU!" at bounding box center [297, 84] width 341 height 7
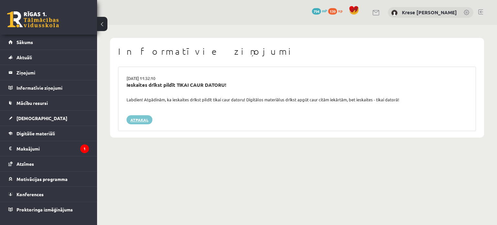
click at [142, 118] on link "Atpakaļ" at bounding box center [140, 119] width 26 height 9
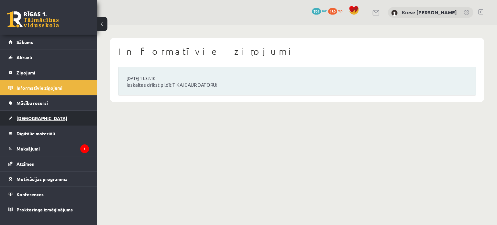
click at [61, 117] on link "[DEMOGRAPHIC_DATA]" at bounding box center [48, 118] width 81 height 15
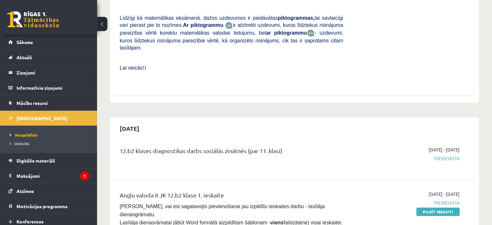
scroll to position [194, 0]
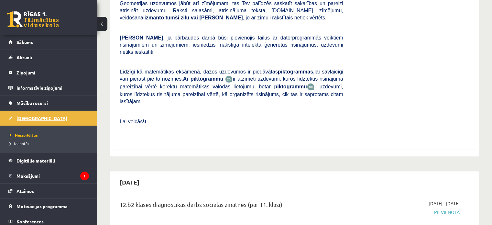
click at [25, 121] on link "[DEMOGRAPHIC_DATA]" at bounding box center [48, 118] width 81 height 15
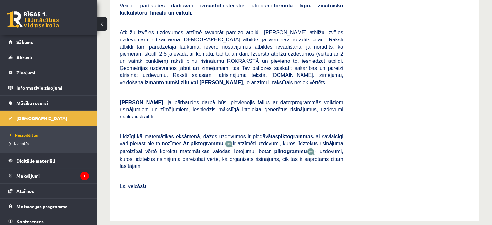
scroll to position [227, 0]
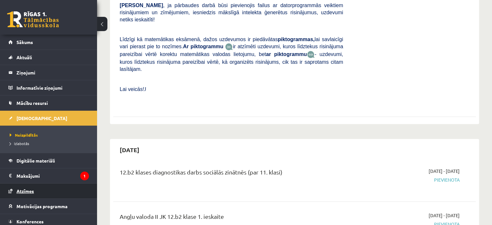
click at [61, 187] on link "Atzīmes" at bounding box center [48, 191] width 81 height 15
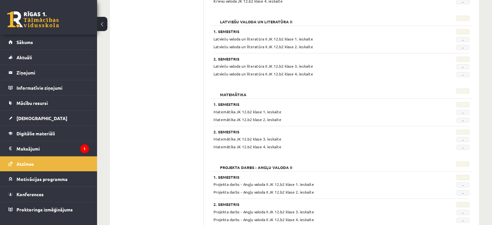
scroll to position [324, 0]
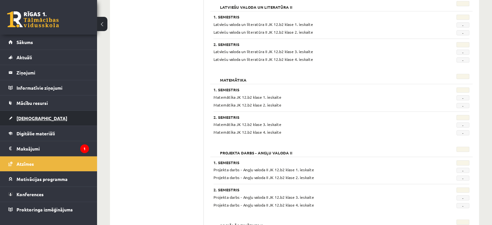
click at [60, 118] on link "[DEMOGRAPHIC_DATA]" at bounding box center [48, 118] width 81 height 15
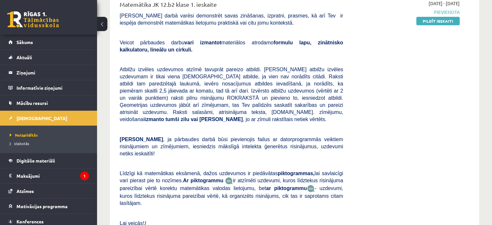
scroll to position [97, 0]
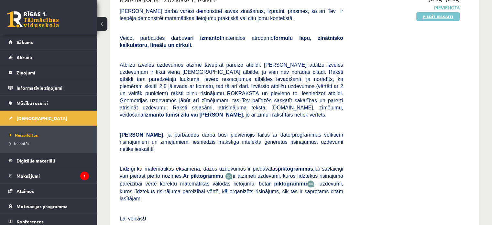
click at [429, 18] on link "Pildīt ieskaiti" at bounding box center [438, 16] width 43 height 8
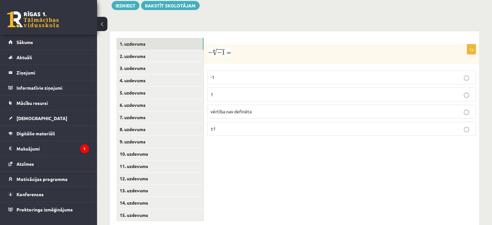
scroll to position [258, 0]
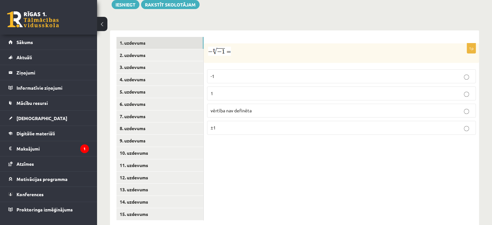
click at [260, 47] on p at bounding box center [325, 51] width 237 height 9
drag, startPoint x: 207, startPoint y: 53, endPoint x: 282, endPoint y: 124, distance: 104.0
click at [282, 124] on div "1p -1 1 vērtība nav definēta ±1" at bounding box center [341, 91] width 275 height 96
copy fieldset "-1 1 vērtība nav definēta ±1"
click at [234, 30] on div "1p -1 1 vērtība nav definēta ±1" at bounding box center [341, 128] width 275 height 196
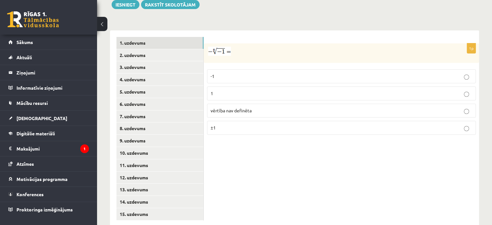
click at [302, 138] on div "1p -1 1 vērtība nav definēta ±1" at bounding box center [341, 128] width 275 height 196
click at [263, 107] on p "vērtība nav definēta" at bounding box center [342, 110] width 262 height 7
click at [173, 49] on link "2. uzdevums" at bounding box center [160, 55] width 87 height 12
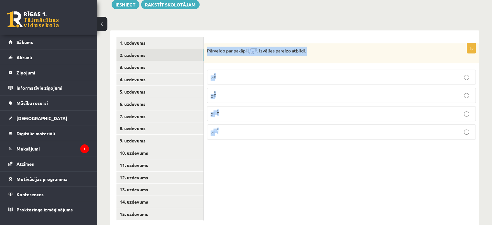
drag, startPoint x: 208, startPoint y: 35, endPoint x: 333, endPoint y: 139, distance: 162.1
click at [333, 139] on div "1p Pārveido par pakāpi . Izvēlies pareizo atbildi. x 4 9 x 4 9 x 9 4 x 9 4 x − …" at bounding box center [341, 128] width 275 height 196
copy div "Pārveido par pakāpi . Izvēlies pareizo atbildi. x 4 9 x 4 9 x 9 4 x 9 4 x − 4 9…"
click at [271, 158] on div "1p Pārveido par pakāpi . Izvēlies pareizo atbildi. x 4 9 x 4 9 x 9 4 x 9 4 x − …" at bounding box center [341, 128] width 275 height 196
click at [287, 152] on div "1p Pārveido par pakāpi . Izvēlies pareizo atbildi. x 4 9 x 4 9 x 9 4 x 9 4 x − …" at bounding box center [341, 128] width 275 height 196
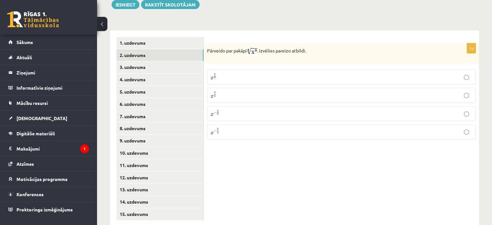
click at [233, 91] on p "x 9 4 x 9 4" at bounding box center [342, 95] width 262 height 8
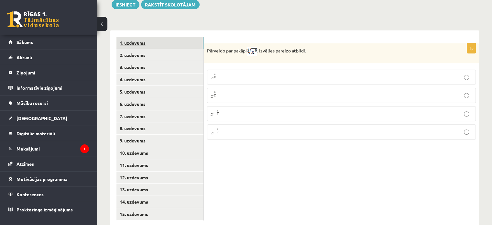
click at [187, 37] on link "1. uzdevums" at bounding box center [160, 43] width 87 height 12
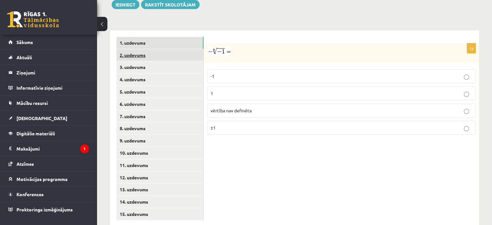
click at [170, 49] on link "2. uzdevums" at bounding box center [160, 55] width 87 height 12
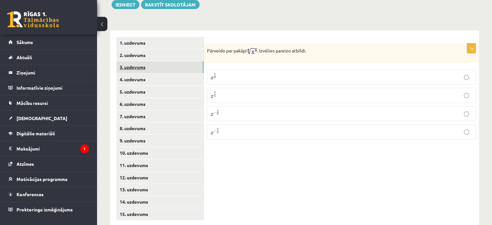
click at [160, 61] on link "3. uzdevums" at bounding box center [160, 67] width 87 height 12
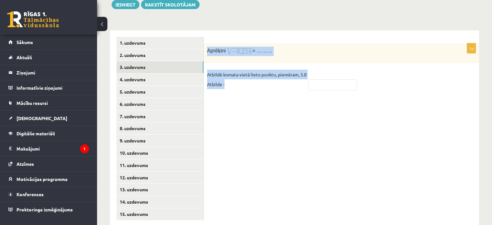
drag, startPoint x: 207, startPoint y: 36, endPoint x: 319, endPoint y: 61, distance: 115.0
click at [319, 61] on div "1p Aprēķini = ……… Atbildē komata vietā lieto punktu, piemēram, 5.8 Atbilde -" at bounding box center [341, 69] width 275 height 53
copy div "Aprēķini = ……… Atbildē komata vietā lieto punktu, piemēram, 5.8 Atbilde -"
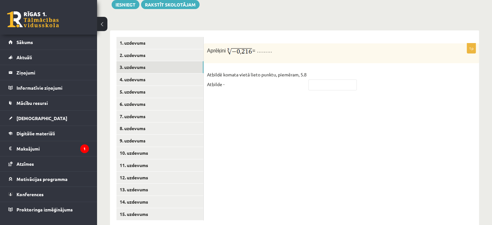
click at [251, 146] on div "1p Aprēķini = ……… Atbildē komata vietā lieto punktu, piemēram, 5.8 Atbilde -" at bounding box center [341, 128] width 275 height 196
click at [273, 105] on div "1p Aprēķini = ……… Atbildē komata vietā lieto punktu, piemēram, 5.8 Atbilde -" at bounding box center [341, 128] width 275 height 196
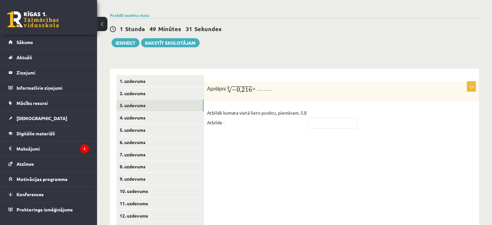
scroll to position [193, 0]
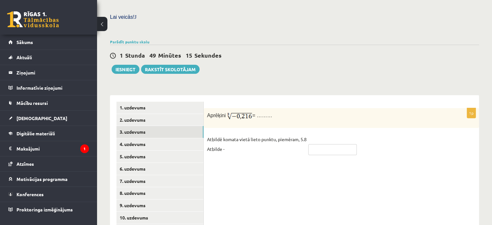
click at [323, 144] on input "text" at bounding box center [333, 149] width 49 height 11
type input "****"
click at [280, 173] on div "1p Aprēķini = ……… Atbildē komata vietā lieto punktu, piemēram, 5.8 Atbilde - **…" at bounding box center [341, 193] width 275 height 196
click at [167, 138] on link "4. uzdevums" at bounding box center [160, 144] width 87 height 12
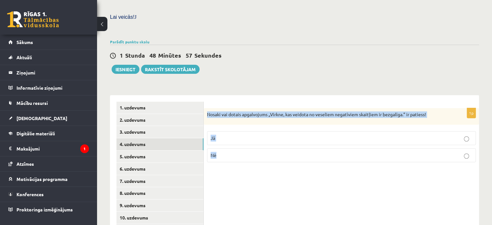
drag, startPoint x: 208, startPoint y: 99, endPoint x: 443, endPoint y: 146, distance: 238.6
click at [443, 146] on div "1p Nosaki vai dotais apgalvojums „Virkne, kas veidota no veseliem negatīviem sk…" at bounding box center [341, 138] width 275 height 60
copy div "Nosaki vai dotais apgalvojums „Virkne, kas veidota no veseliem negatīviem skait…"
click at [315, 133] on fieldset "Jā Nē" at bounding box center [341, 146] width 269 height 36
click at [312, 135] on p "Jā" at bounding box center [342, 138] width 262 height 7
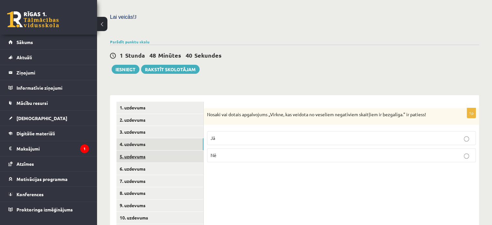
click at [177, 151] on link "5. uzdevums" at bounding box center [160, 157] width 87 height 12
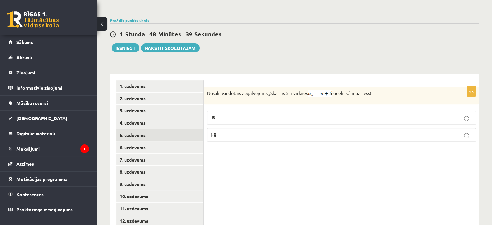
scroll to position [225, 0]
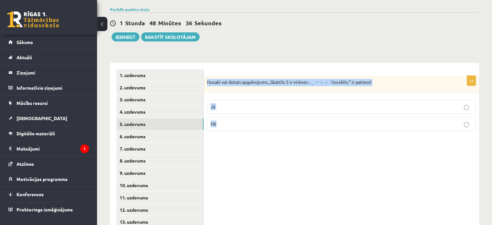
drag, startPoint x: 207, startPoint y: 67, endPoint x: 357, endPoint y: 123, distance: 160.3
click at [357, 123] on div "1p Nosaki vai dotais apgalvojums „Skaitlis 5 ir virknes loceklis.” ir patiess! …" at bounding box center [341, 161] width 275 height 196
copy div "Nosaki vai dotais apgalvojums „Skaitlis 5 ir virknes loceklis.” ir patiess! Jā …"
click at [277, 152] on div "1p Nosaki vai dotais apgalvojums „Skaitlis 5 ir virknes loceklis.” ir patiess! …" at bounding box center [341, 161] width 275 height 196
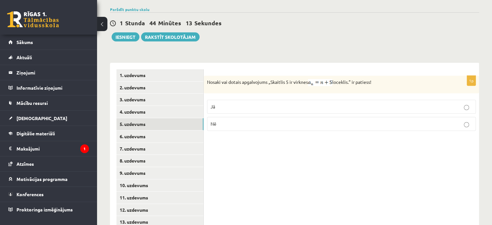
click at [226, 120] on p "Nē" at bounding box center [342, 123] width 262 height 7
click at [236, 124] on div "1p Nosaki vai dotais apgalvojums „Skaitlis 5 ir virknes loceklis.” ir patiess! …" at bounding box center [341, 161] width 275 height 196
click at [180, 130] on link "6. uzdevums" at bounding box center [160, 136] width 87 height 12
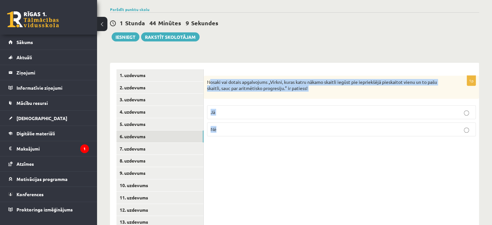
drag, startPoint x: 209, startPoint y: 67, endPoint x: 331, endPoint y: 103, distance: 127.4
click at [338, 108] on div "1p Nosaki vai dotais apgalvojums „Virkni, kuras katru nākamo skaitli iegūst pie…" at bounding box center [341, 109] width 275 height 66
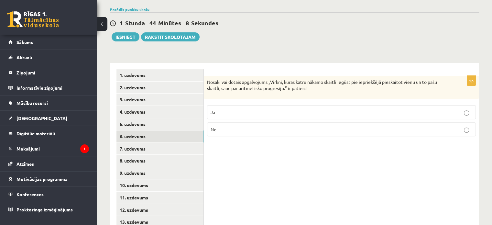
click at [207, 76] on div "Nosaki vai dotais apgalvojums „Virkni, kuras katru nākamo skaitli iegūst pie ie…" at bounding box center [341, 87] width 275 height 23
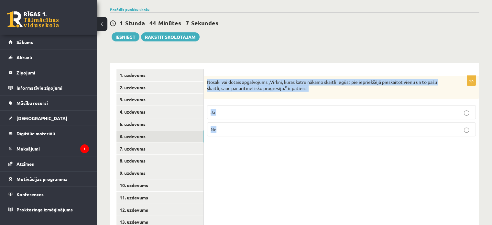
drag, startPoint x: 207, startPoint y: 68, endPoint x: 311, endPoint y: 112, distance: 113.5
click at [311, 112] on div "1p Nosaki vai dotais apgalvojums „Virkni, kuras katru nākamo skaitli iegūst pie…" at bounding box center [341, 109] width 275 height 66
copy div "Nosaki vai dotais apgalvojums „Virkni, kuras katru nākamo skaitli iegūst pie ie…"
click at [220, 109] on p "Jā" at bounding box center [342, 112] width 262 height 7
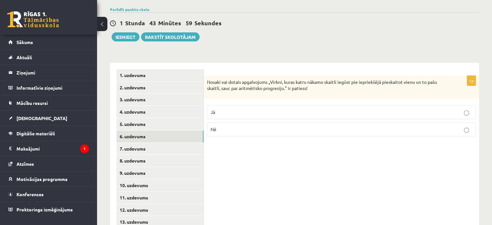
click at [258, 150] on div "1p Nosaki vai dotais apgalvojums „Virkni, kuras katru nākamo skaitli iegūst pie…" at bounding box center [341, 161] width 275 height 196
click at [194, 143] on link "7. uzdevums" at bounding box center [160, 149] width 87 height 12
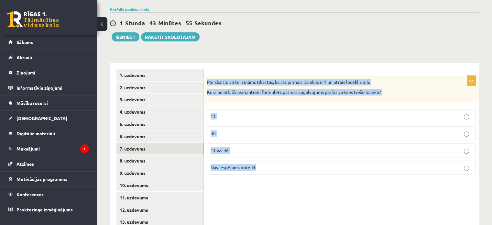
drag, startPoint x: 208, startPoint y: 66, endPoint x: 374, endPoint y: 152, distance: 187.5
click at [374, 152] on div "1p Par skaitļu virkni zināms tikai tas, ka tās pirmais loceklis ir 1 un otrais …" at bounding box center [341, 128] width 275 height 104
copy div "Par skaitļu virkni zināms tikai tas, ka tās pirmais loceklis ir 1 un otrais loc…"
click at [264, 164] on p "Nav iespējams noteikt" at bounding box center [342, 167] width 262 height 7
click at [267, 175] on div "1p Par skaitļu virkni zināms tikai tas, ka tās pirmais loceklis ir 1 un otrais …" at bounding box center [341, 161] width 275 height 196
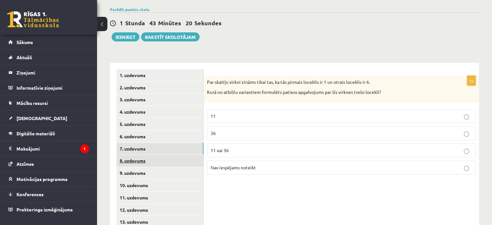
click at [176, 155] on link "8. uzdevums" at bounding box center [160, 161] width 87 height 12
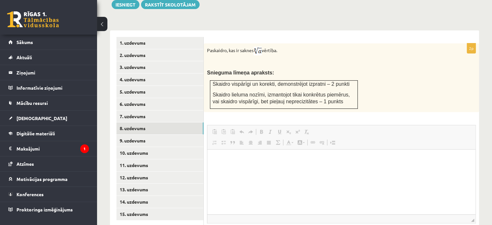
scroll to position [0, 0]
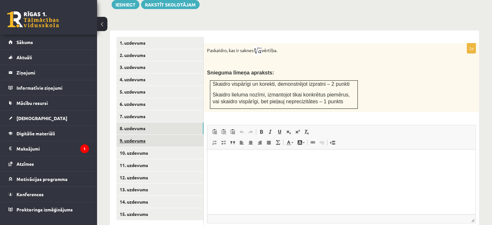
click at [189, 135] on link "9. uzdevums" at bounding box center [160, 141] width 87 height 12
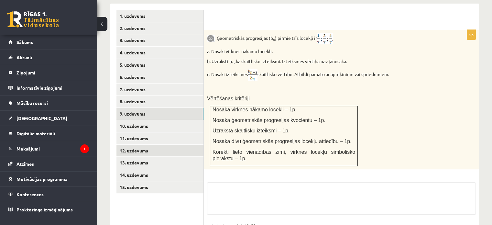
scroll to position [317, 0]
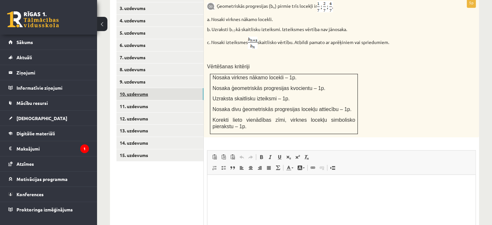
click at [175, 88] on link "10. uzdevums" at bounding box center [160, 94] width 87 height 12
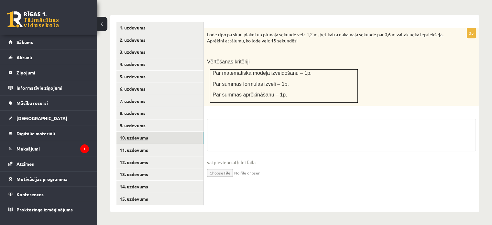
scroll to position [258, 0]
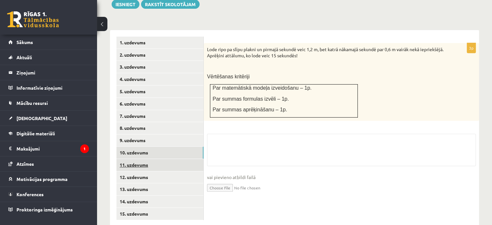
click at [180, 159] on link "11. uzdevums" at bounding box center [160, 165] width 87 height 12
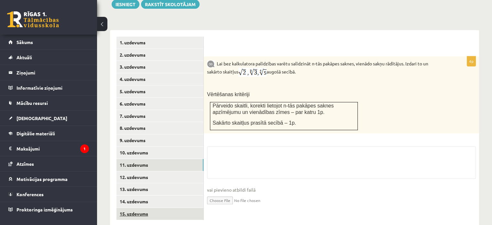
click at [173, 208] on link "15. uzdevums" at bounding box center [160, 214] width 87 height 12
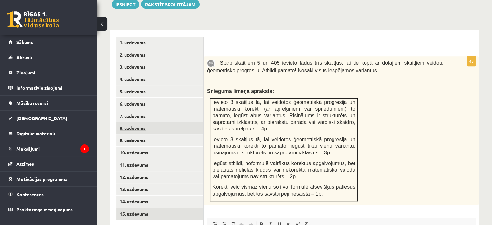
scroll to position [0, 0]
click at [167, 122] on link "8. uzdevums" at bounding box center [160, 128] width 87 height 12
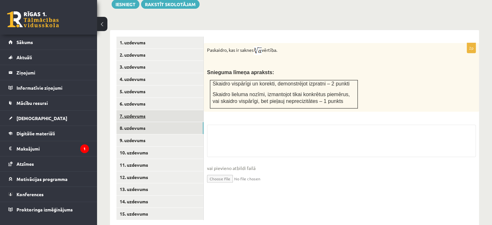
click at [170, 110] on link "7. uzdevums" at bounding box center [160, 116] width 87 height 12
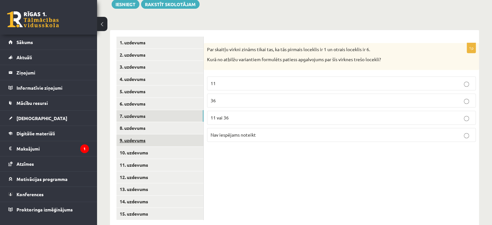
click at [171, 134] on link "9. uzdevums" at bounding box center [160, 140] width 87 height 12
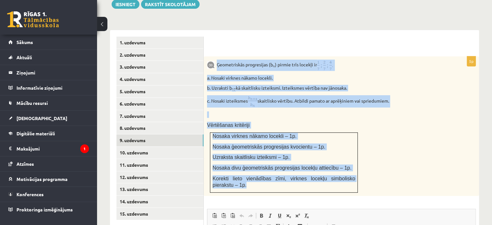
drag, startPoint x: 218, startPoint y: 51, endPoint x: 353, endPoint y: 171, distance: 180.8
click at [353, 171] on div "Ģeometriskās progresijas (b n ) pirmie trīs locekļi ir a. Nosaki virknes nākamo…" at bounding box center [341, 126] width 275 height 140
copy div "Ģeometriskās progresijas (b n ) pirmie trīs locekļi ir a. Nosaki virknes nākamo…"
click at [398, 75] on p "a. Nosaki virknes nākamo locekli." at bounding box center [325, 78] width 237 height 6
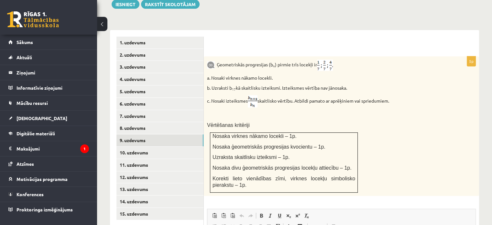
scroll to position [290, 0]
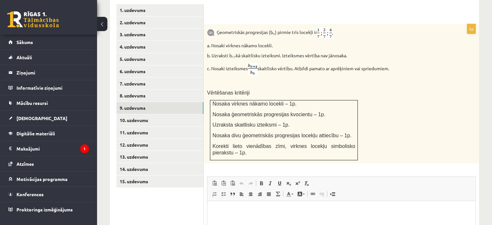
click at [399, 79] on p at bounding box center [325, 82] width 237 height 6
click at [407, 112] on div "Ģeometriskās progresijas (b n ) pirmie trīs locekļi ir a. Nosaki virknes nākamo…" at bounding box center [341, 94] width 275 height 140
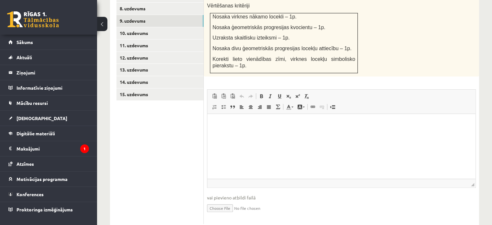
scroll to position [381, 0]
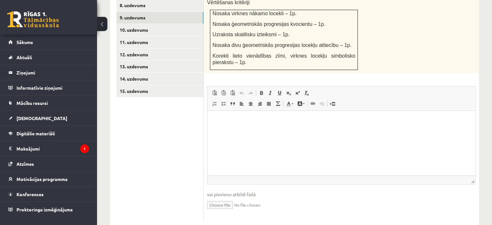
click at [244, 119] on p "Bagātinātā teksta redaktors, wiswyg-editor-user-answer-47024783359420" at bounding box center [341, 120] width 255 height 7
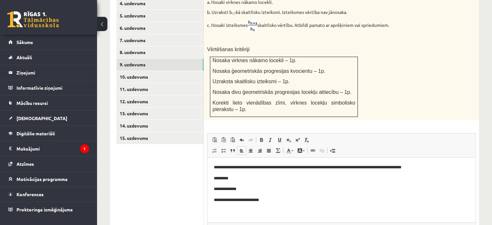
scroll to position [348, 0]
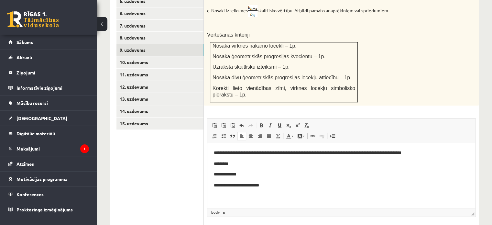
click at [314, 153] on p "**********" at bounding box center [342, 152] width 256 height 7
drag, startPoint x: 335, startPoint y: 151, endPoint x: 282, endPoint y: 150, distance: 52.8
click at [282, 150] on p "**********" at bounding box center [342, 152] width 256 height 7
click at [286, 152] on p "**********" at bounding box center [342, 152] width 256 height 7
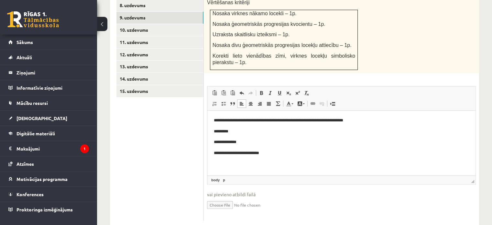
click at [215, 198] on input "file" at bounding box center [341, 204] width 269 height 13
type input "**********"
click at [179, 166] on ul "1. uzdevums 2. uzdevums 3. uzdevums 4. uzdevums 5. uzdevums 6. uzdevums 7. uzde…" at bounding box center [160, 71] width 87 height 314
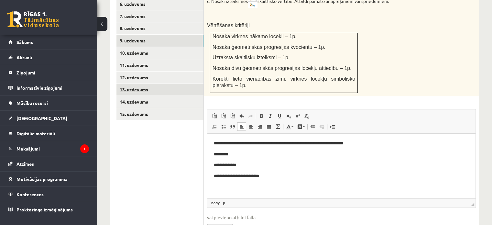
scroll to position [323, 0]
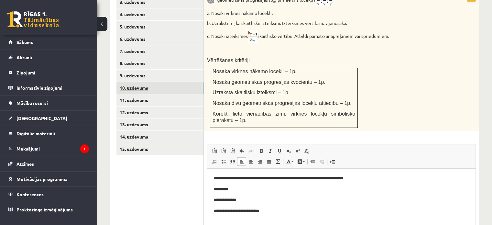
click at [125, 82] on link "10. uzdevums" at bounding box center [160, 88] width 87 height 12
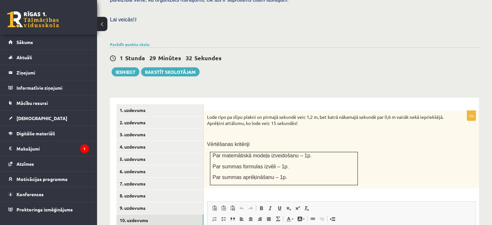
scroll to position [226, 0]
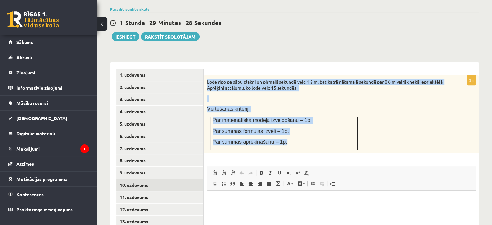
drag, startPoint x: 207, startPoint y: 68, endPoint x: 345, endPoint y: 130, distance: 151.3
click at [345, 130] on div "Lode ripo pa slīpu plakni un pirmajā sekundē veic 1,2 m, bet katrā nākamajā sek…" at bounding box center [341, 114] width 275 height 78
copy div "Lode ripo pa slīpu plakni un pirmajā sekundē veic 1,2 m, bet katrā nākamajā sek…"
click at [375, 106] on p "Vērtēšanas kritēriji" at bounding box center [325, 109] width 237 height 7
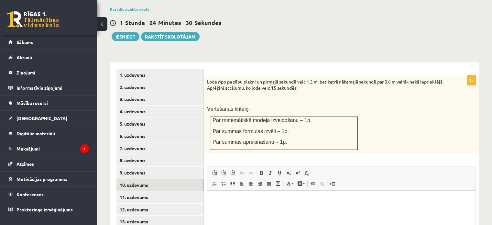
click at [376, 95] on p at bounding box center [325, 98] width 237 height 6
click at [265, 204] on html at bounding box center [342, 201] width 268 height 20
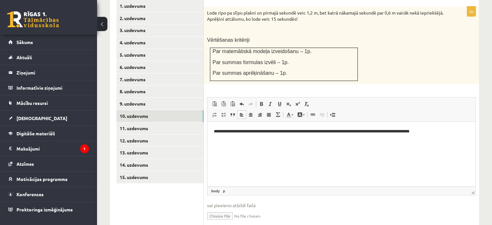
scroll to position [306, 0]
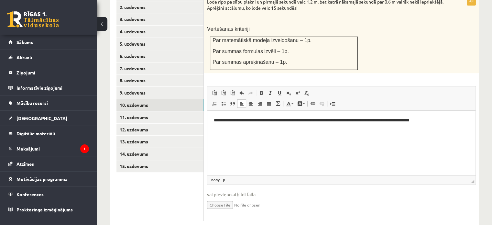
click at [227, 198] on input "file" at bounding box center [341, 204] width 269 height 13
type input "**********"
click at [289, 198] on input "file" at bounding box center [341, 204] width 269 height 13
click at [237, 130] on html "**********" at bounding box center [342, 121] width 268 height 20
click at [179, 111] on link "11. uzdevums" at bounding box center [160, 117] width 87 height 12
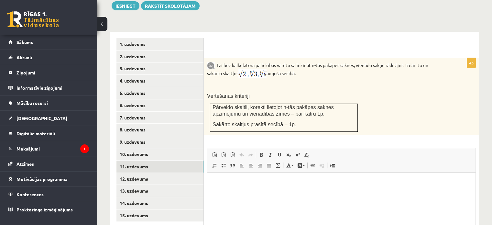
scroll to position [241, 0]
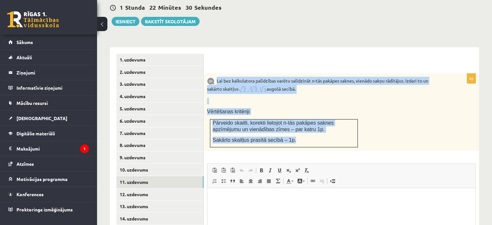
drag, startPoint x: 218, startPoint y: 65, endPoint x: 337, endPoint y: 128, distance: 134.5
click at [337, 128] on div "Lai bez kalkulatora palīdzības varētu salīdzināt n-tās pakāpes saknes, vienādo …" at bounding box center [341, 111] width 275 height 77
copy div "Lai bez kalkulatora palīdzības varētu salīdzināt n-tās pakāpes saknes, vienādo …"
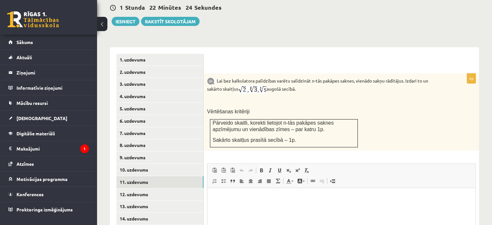
click at [276, 47] on div "4p Lai bez kalkulatora palīdzības varētu salīdzināt n-tās pakāpes saknes, vienā…" at bounding box center [341, 176] width 275 height 258
click at [253, 85] on img at bounding box center [253, 89] width 28 height 9
click at [259, 85] on img at bounding box center [253, 89] width 28 height 9
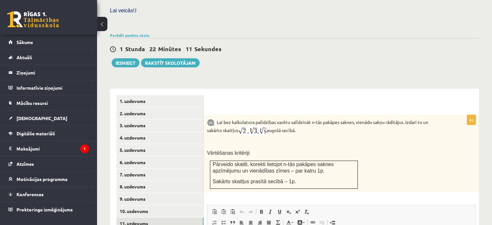
scroll to position [208, 0]
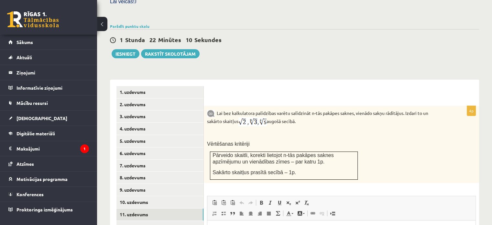
click at [263, 117] on img at bounding box center [253, 121] width 28 height 9
click at [256, 117] on img at bounding box center [253, 121] width 28 height 9
click at [300, 73] on div "**********" at bounding box center [294, 205] width 369 height 264
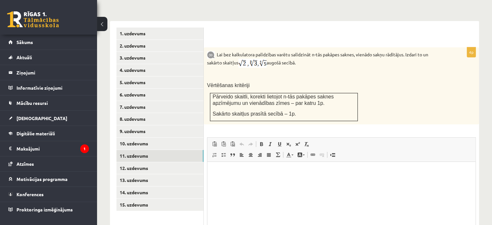
scroll to position [273, 0]
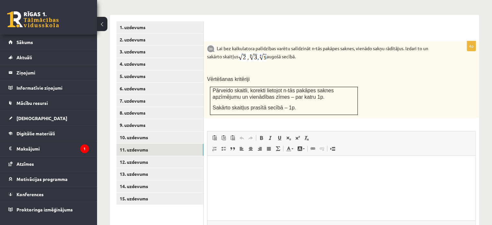
click at [218, 175] on html at bounding box center [342, 166] width 268 height 20
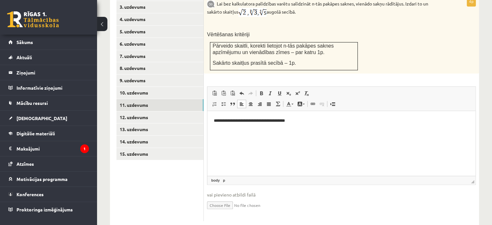
scroll to position [318, 0]
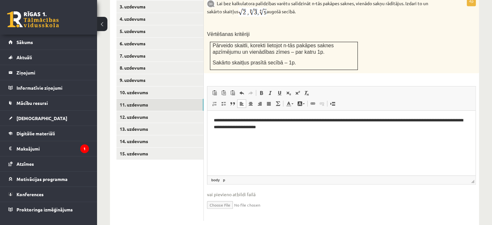
click at [221, 198] on input "file" at bounding box center [341, 204] width 269 height 13
type input "**********"
click at [308, 137] on html "**********" at bounding box center [342, 124] width 268 height 27
click at [181, 156] on ul "1. uzdevums 2. uzdevums 3. uzdevums 4. uzdevums 5. uzdevums 6. uzdevums 7. uzde…" at bounding box center [160, 102] width 87 height 252
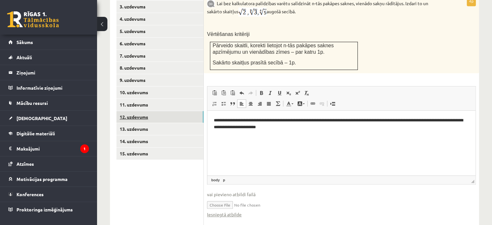
click at [191, 111] on link "12. uzdevums" at bounding box center [160, 117] width 87 height 12
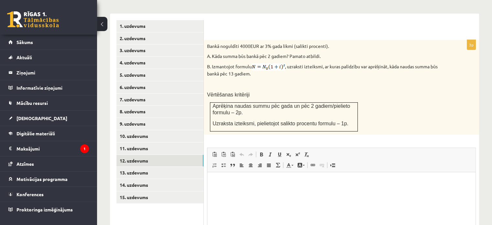
scroll to position [253, 0]
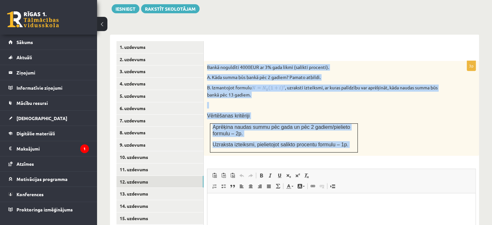
drag, startPoint x: 207, startPoint y: 53, endPoint x: 358, endPoint y: 141, distance: 175.2
click at [358, 141] on div "3p Bankā noguldīti 4000EUR ar 3% gada likmi (salikti procenti). A. Kāda summa b…" at bounding box center [341, 182] width 275 height 242
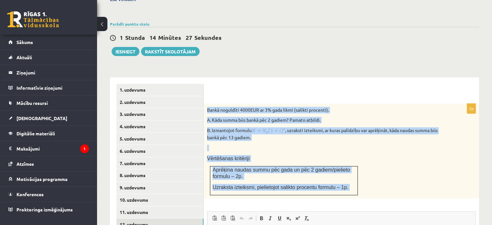
scroll to position [221, 0]
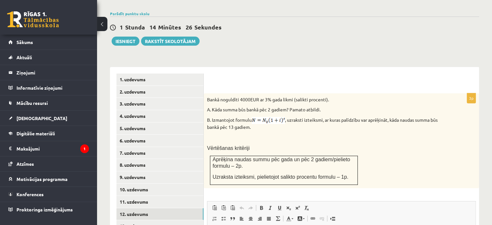
click at [353, 67] on div "3p Bankā noguldīti 4000EUR ar 3% gada likmi (salikti procenti). A. Kāda summa b…" at bounding box center [341, 204] width 275 height 275
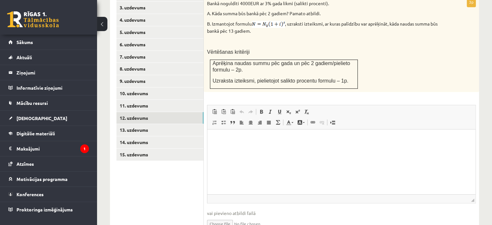
scroll to position [336, 0]
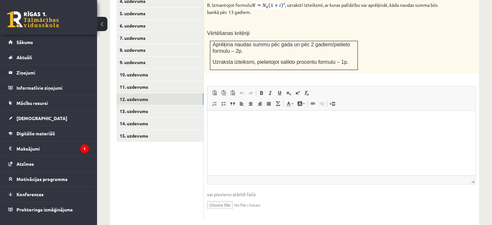
click at [232, 128] on html at bounding box center [342, 121] width 268 height 20
click at [224, 198] on input "file" at bounding box center [341, 204] width 269 height 13
type input "**********"
click at [176, 155] on ul "1. uzdevums 2. uzdevums 3. uzdevums 4. uzdevums 5. uzdevums 6. uzdevums 7. uzde…" at bounding box center [160, 93] width 87 height 269
click at [269, 130] on html "**********" at bounding box center [342, 121] width 268 height 20
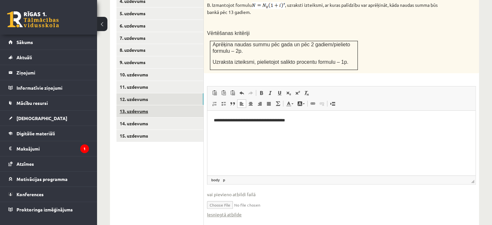
click at [177, 105] on link "13. uzdevums" at bounding box center [160, 111] width 87 height 12
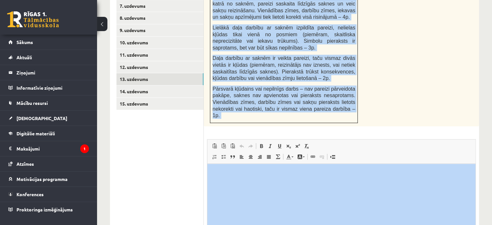
scroll to position [368, 0]
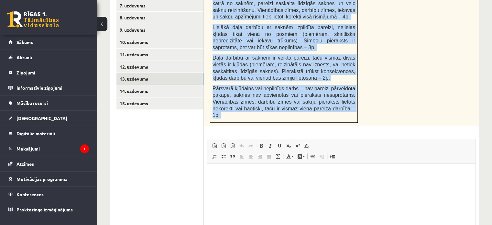
drag, startPoint x: 217, startPoint y: 70, endPoint x: 382, endPoint y: 107, distance: 169.5
click at [382, 107] on div "4p Pārveido pakāpi par sakni , iznes reizinātāju pirms saknes zīmes un izpildi …" at bounding box center [341, 110] width 275 height 328
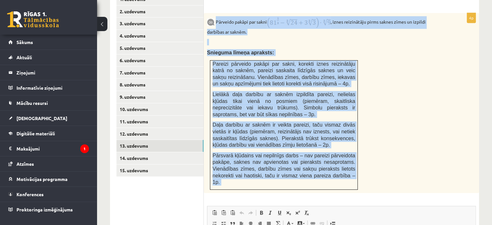
scroll to position [271, 0]
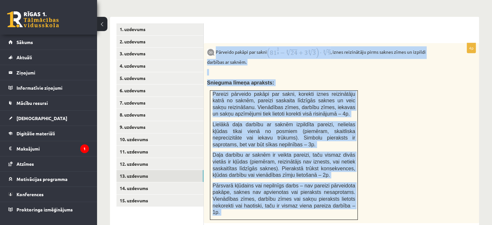
click at [364, 64] on div "Pārveido pakāpi par sakni , iznes reizinātāju pirms saknes zīmes un izpildi dar…" at bounding box center [341, 133] width 275 height 180
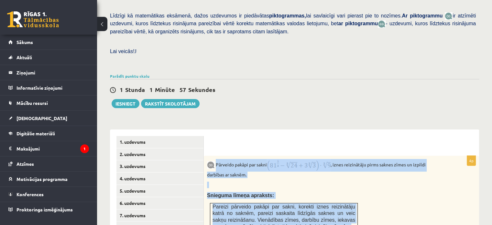
scroll to position [109, 0]
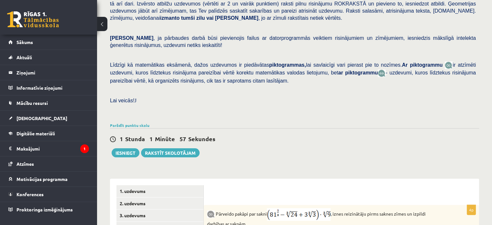
click at [357, 129] on div "1 Stunda 1 Minūte 57 Sekundes Ieskaite saglabāta! Iesniegt Rakstīt skolotājam" at bounding box center [294, 142] width 369 height 29
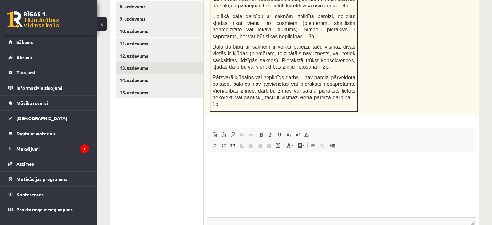
scroll to position [401, 0]
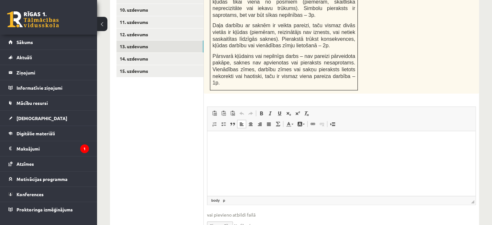
click at [230, 151] on html at bounding box center [342, 141] width 268 height 20
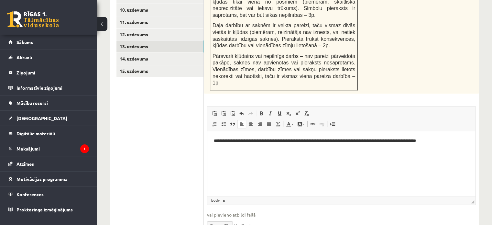
click at [434, 63] on div "Pārveido pakāpi par sakni , iznes reizinātāju pirms saknes zīmes un izpildi dar…" at bounding box center [341, 4] width 275 height 180
click at [218, 218] on input "file" at bounding box center [341, 224] width 269 height 13
type input "**********"
click at [234, 151] on html "**********" at bounding box center [342, 141] width 268 height 20
click at [185, 123] on ul "1. uzdevums 2. uzdevums 3. uzdevums 4. uzdevums 5. uzdevums 6. uzdevums 7. uzde…" at bounding box center [160, 71] width 87 height 354
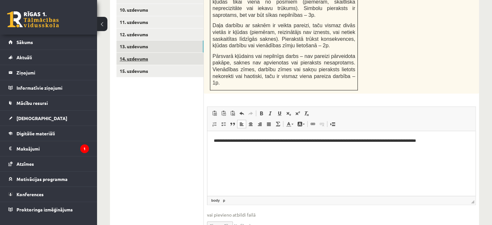
click at [154, 53] on link "14. uzdevums" at bounding box center [160, 59] width 87 height 12
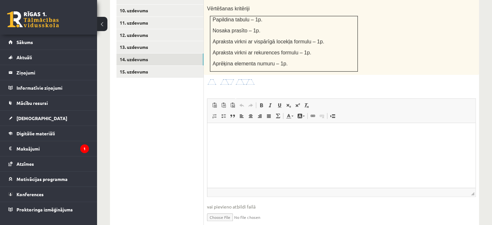
scroll to position [0, 0]
click at [248, 78] on img at bounding box center [231, 81] width 49 height 7
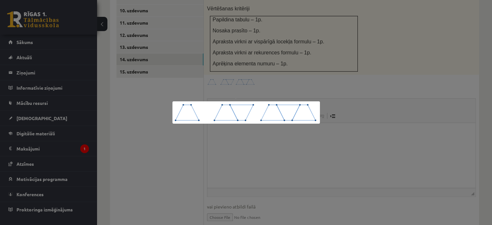
click at [350, 53] on div at bounding box center [246, 112] width 492 height 225
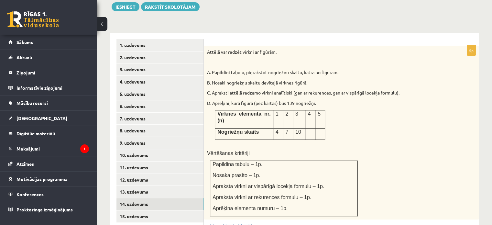
scroll to position [271, 0]
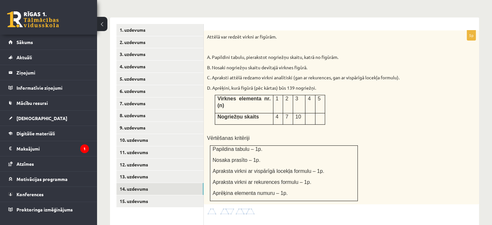
click at [210, 208] on img at bounding box center [231, 211] width 49 height 7
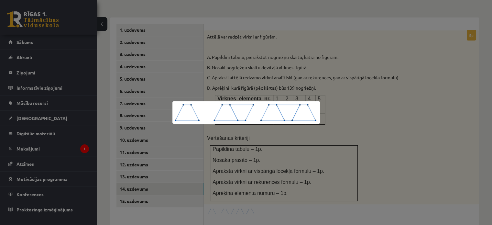
click at [454, 85] on div at bounding box center [246, 112] width 492 height 225
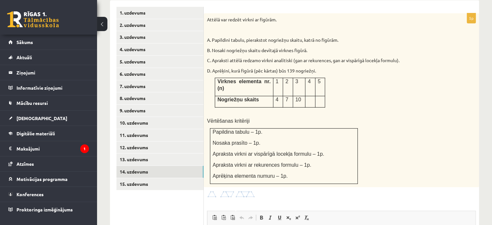
scroll to position [303, 0]
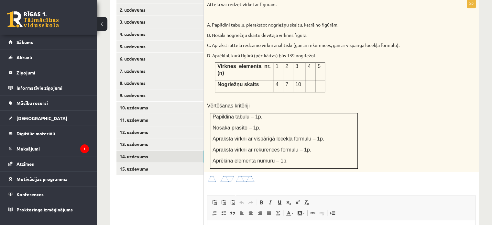
click at [253, 175] on img at bounding box center [231, 178] width 49 height 7
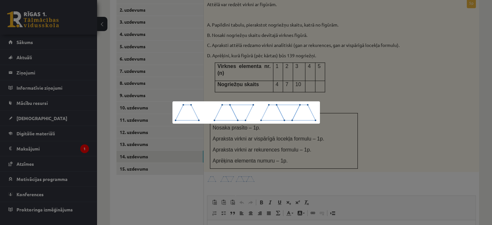
click at [335, 68] on div at bounding box center [246, 112] width 492 height 225
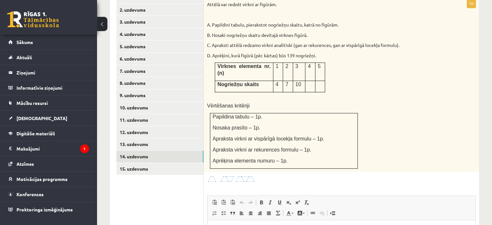
click at [236, 175] on img at bounding box center [231, 178] width 49 height 7
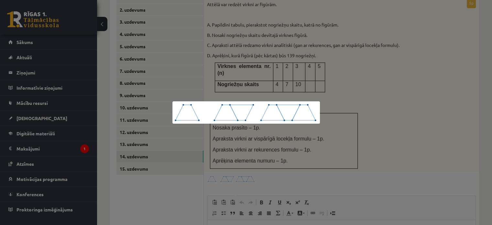
click at [359, 84] on div at bounding box center [246, 112] width 492 height 225
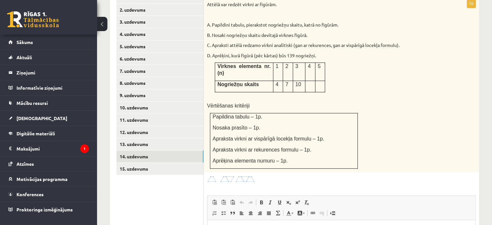
click at [393, 123] on div "Attēlā var redzēt virkni ar figūrām. A. Papildini tabulu, pierakstot nogriežņu …" at bounding box center [341, 85] width 275 height 174
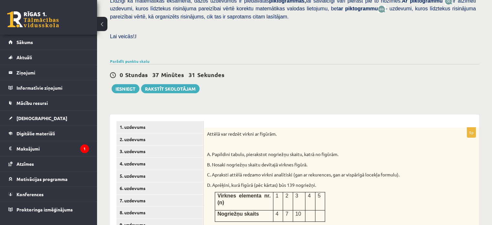
scroll to position [238, 0]
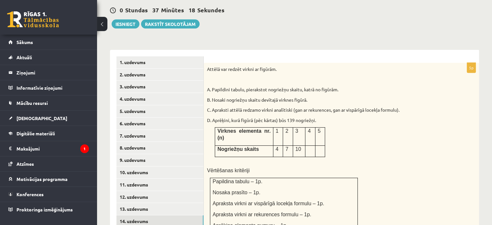
click at [395, 133] on div "Attēlā var redzēt virkni ar figūrām. A. Papildini tabulu, pierakstot nogriežņu …" at bounding box center [341, 150] width 275 height 174
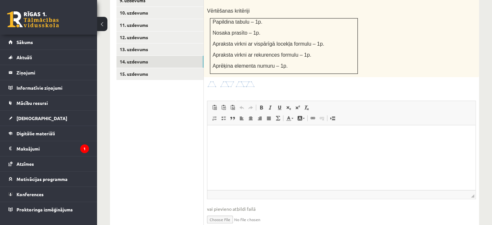
scroll to position [400, 0]
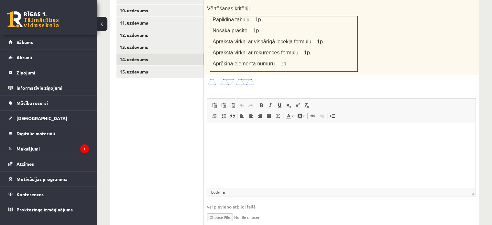
click at [240, 143] on html at bounding box center [342, 133] width 268 height 20
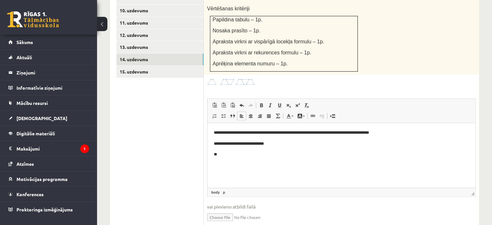
click at [218, 142] on p "**********" at bounding box center [342, 143] width 256 height 7
click at [224, 156] on p "**" at bounding box center [342, 154] width 256 height 7
click at [276, 142] on p "**********" at bounding box center [342, 143] width 256 height 7
click at [272, 142] on p "**********" at bounding box center [342, 143] width 256 height 7
click at [219, 142] on p "**********" at bounding box center [342, 143] width 256 height 7
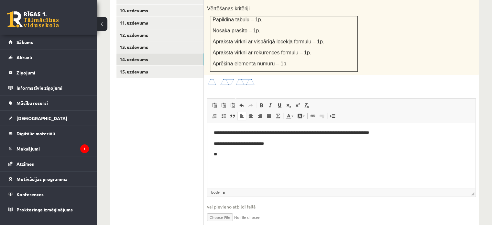
click at [217, 137] on body "**********" at bounding box center [341, 143] width 255 height 28
click at [215, 143] on p "**********" at bounding box center [342, 143] width 256 height 7
click at [219, 158] on p "Bagātinātā teksta redaktors, wiswyg-editor-user-answer-47024754528880" at bounding box center [341, 154] width 255 height 7
click at [217, 139] on body "**********" at bounding box center [341, 154] width 255 height 50
click at [221, 162] on body "**********" at bounding box center [341, 154] width 255 height 50
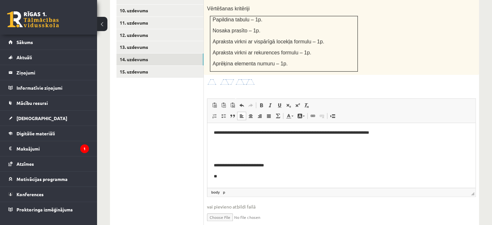
click at [222, 158] on body "**********" at bounding box center [341, 154] width 255 height 50
click at [215, 160] on body "**********" at bounding box center [341, 154] width 255 height 50
click at [212, 158] on html "**********" at bounding box center [342, 154] width 268 height 63
click at [215, 157] on p "Bagātinātā teksta redaktors, wiswyg-editor-user-answer-47024754528880" at bounding box center [341, 154] width 255 height 7
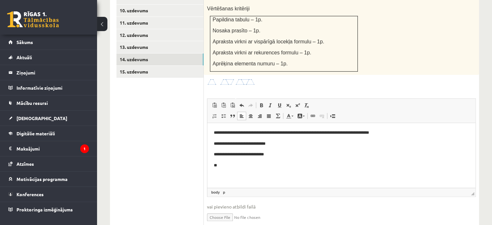
click at [219, 142] on p "**********" at bounding box center [342, 143] width 256 height 7
click at [238, 171] on html "**********" at bounding box center [342, 149] width 268 height 52
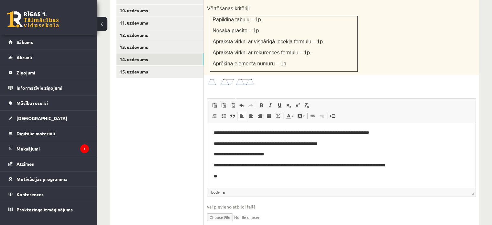
click at [420, 164] on p "**********" at bounding box center [342, 165] width 256 height 7
click at [379, 170] on body "**********" at bounding box center [341, 154] width 255 height 50
click at [223, 210] on input "file" at bounding box center [341, 216] width 269 height 13
type input "**********"
click at [183, 116] on ul "1. uzdevums 2. uzdevums 3. uzdevums 4. uzdevums 5. uzdevums 6. uzdevums 7. uzde…" at bounding box center [160, 67] width 87 height 346
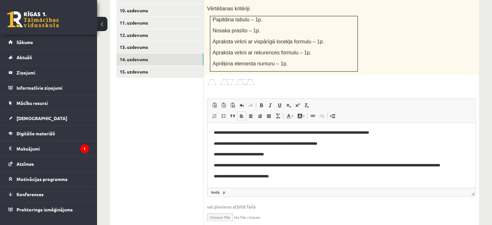
click at [296, 176] on p "**********" at bounding box center [342, 176] width 256 height 7
click at [294, 179] on fieldset "**********" at bounding box center [341, 167] width 269 height 138
click at [297, 180] on html "**********" at bounding box center [342, 154] width 268 height 63
click at [180, 122] on ul "1. uzdevums 2. uzdevums 3. uzdevums 4. uzdevums 5. uzdevums 6. uzdevums 7. uzde…" at bounding box center [160, 67] width 87 height 346
click at [158, 66] on link "15. uzdevums" at bounding box center [160, 72] width 87 height 12
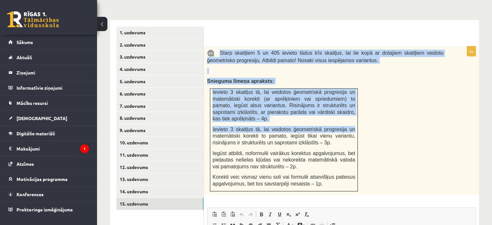
scroll to position [325, 0]
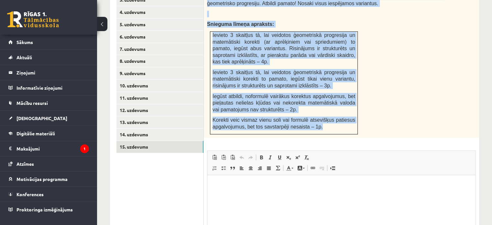
drag, startPoint x: 218, startPoint y: 45, endPoint x: 351, endPoint y: 117, distance: 151.7
click at [351, 117] on div "Starp skaitļiem 5 un 405 ievieto tādus trīs skaitļus, lai tie kopā ar dotajiem …" at bounding box center [341, 63] width 275 height 148
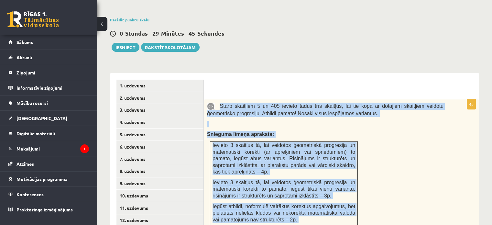
scroll to position [131, 0]
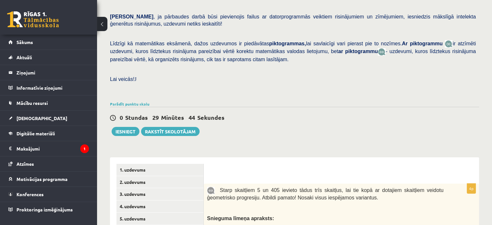
click at [231, 58] on div "Pārbaudes darbā varēsi demonstrēt savas zināšanas, izpratni, prasmes, kā arī Te…" at bounding box center [294, 7] width 369 height 185
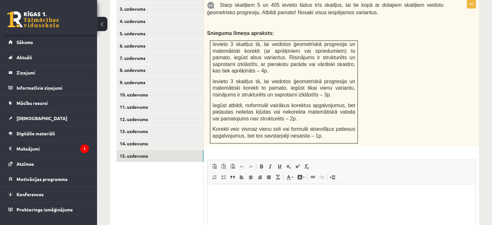
scroll to position [357, 0]
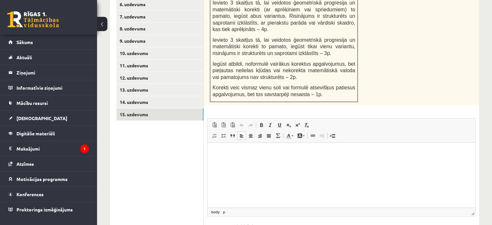
click at [344, 159] on html at bounding box center [342, 152] width 268 height 20
click at [264, 162] on html at bounding box center [342, 152] width 268 height 20
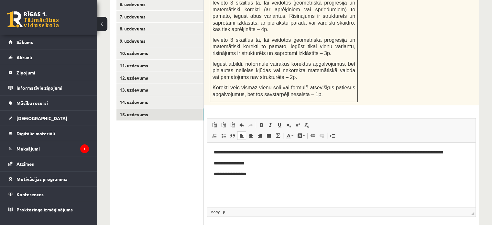
click at [186, 165] on ul "1. uzdevums 2. uzdevums 3. uzdevums 4. uzdevums 5. uzdevums 6. uzdevums 7. uzde…" at bounding box center [160, 95] width 87 height 316
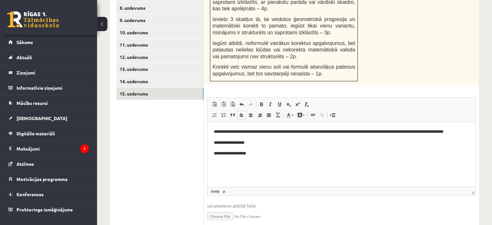
scroll to position [389, 0]
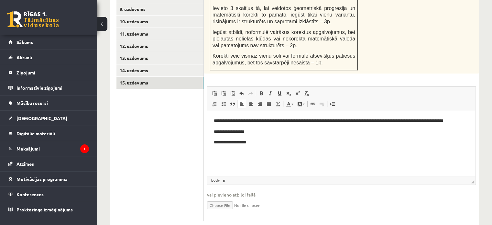
click at [224, 198] on input "file" at bounding box center [341, 204] width 269 height 13
type input "**********"
click at [185, 115] on ul "1. uzdevums 2. uzdevums 3. uzdevums 4. uzdevums 5. uzdevums 6. uzdevums 7. uzde…" at bounding box center [160, 66] width 87 height 322
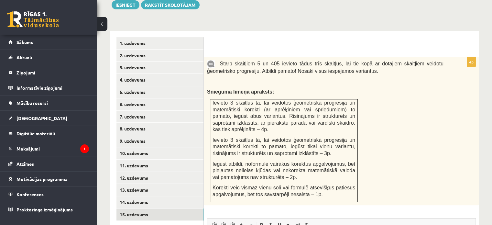
scroll to position [227, 0]
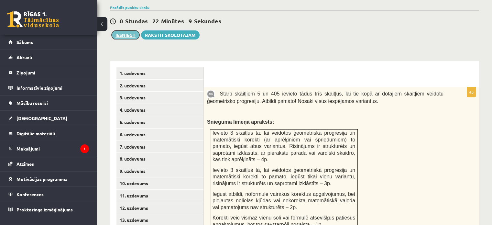
click at [124, 30] on button "Iesniegt" at bounding box center [126, 34] width 28 height 9
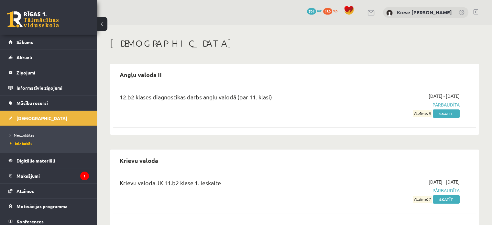
click at [174, 49] on h1 "[DEMOGRAPHIC_DATA]" at bounding box center [294, 43] width 369 height 11
click at [55, 45] on link "Sākums" at bounding box center [48, 42] width 81 height 15
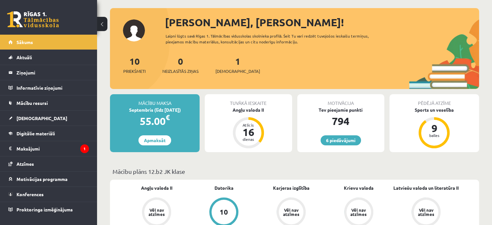
scroll to position [32, 0]
